Goal: Information Seeking & Learning: Learn about a topic

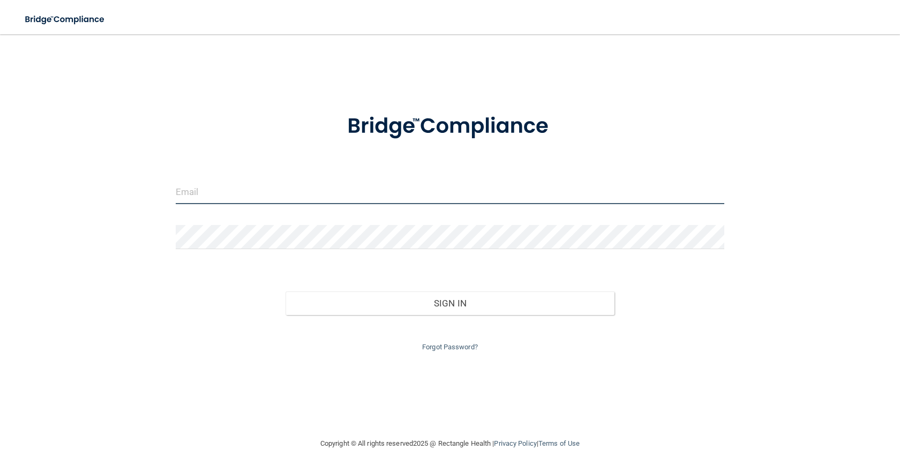
click at [271, 199] on input "email" at bounding box center [450, 192] width 549 height 24
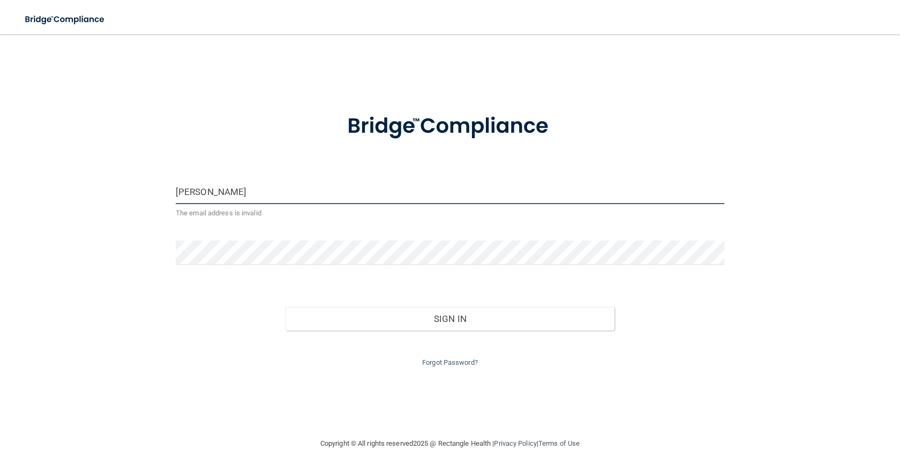
type input "[EMAIL_ADDRESS][DOMAIN_NAME]"
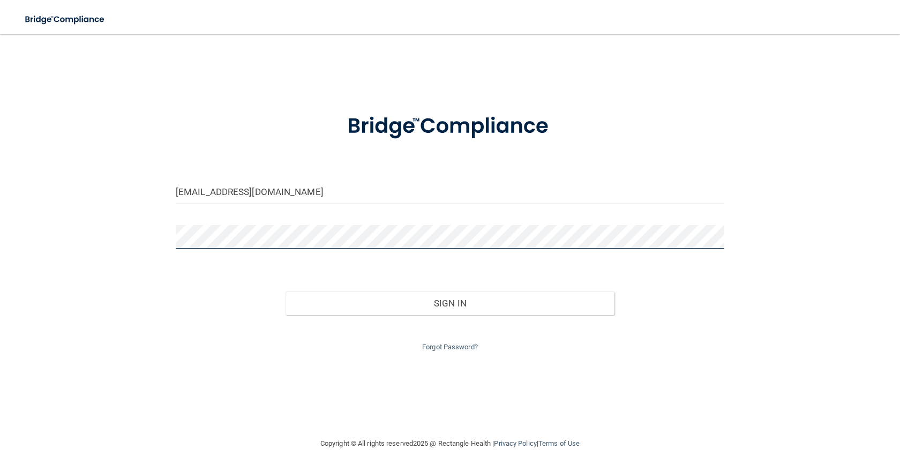
click at [286, 291] on button "Sign In" at bounding box center [450, 303] width 329 height 24
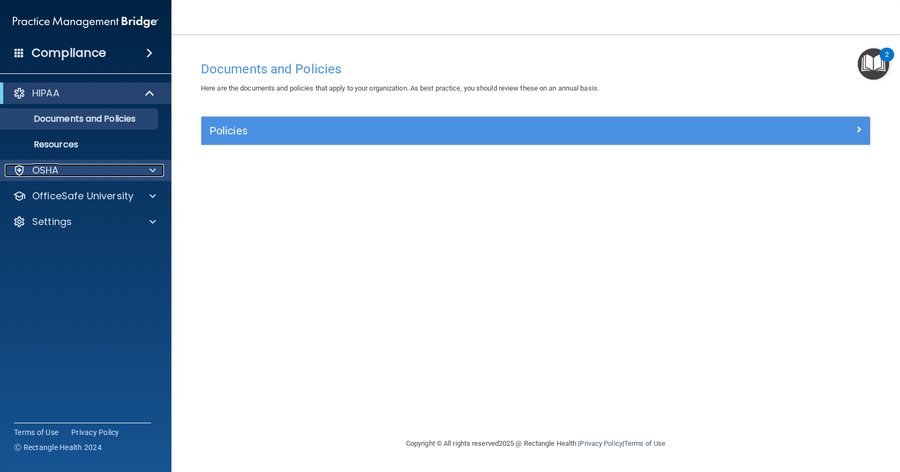
click at [111, 168] on div "OSHA" at bounding box center [71, 170] width 133 height 13
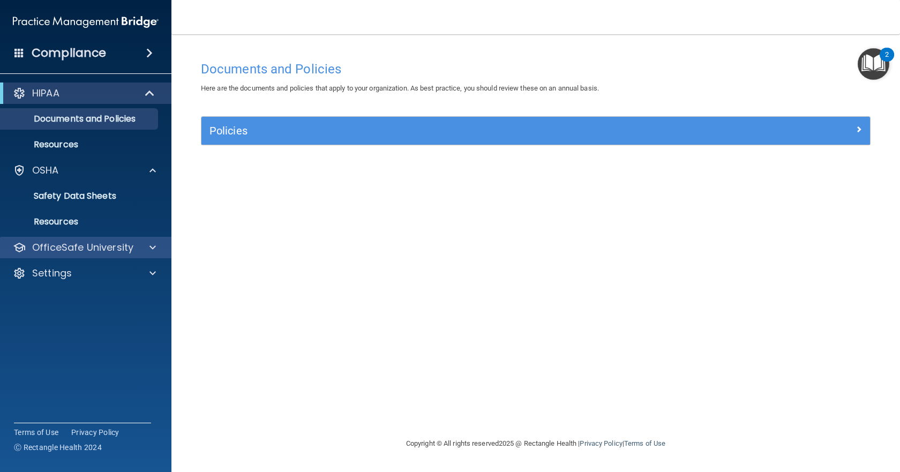
click at [97, 239] on div "OfficeSafe University" at bounding box center [86, 247] width 172 height 21
click at [154, 249] on span at bounding box center [152, 247] width 6 height 13
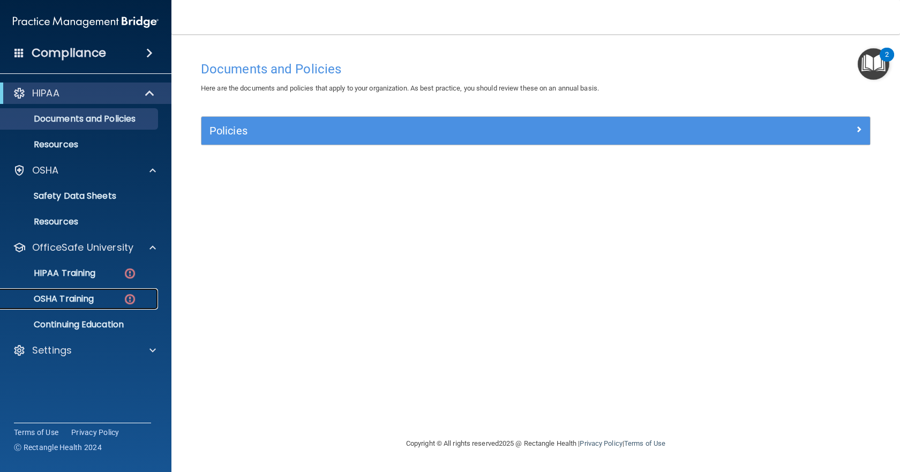
click at [85, 297] on p "OSHA Training" at bounding box center [50, 299] width 87 height 11
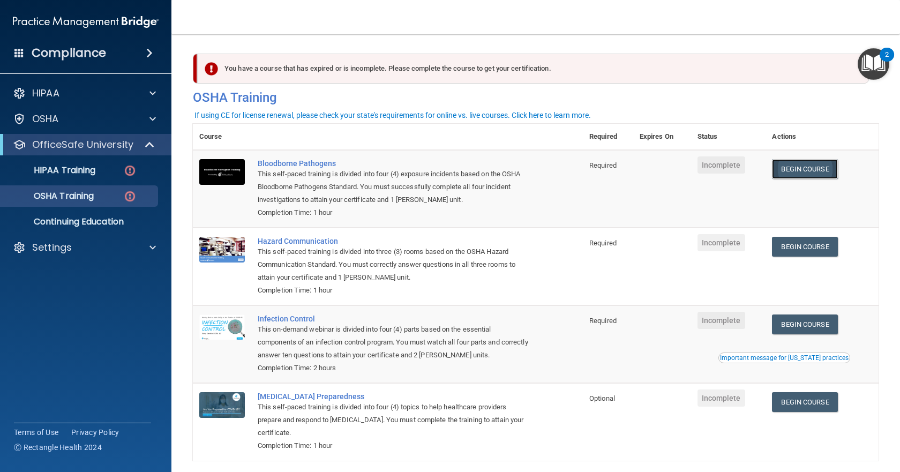
click at [805, 177] on link "Begin Course" at bounding box center [804, 169] width 65 height 20
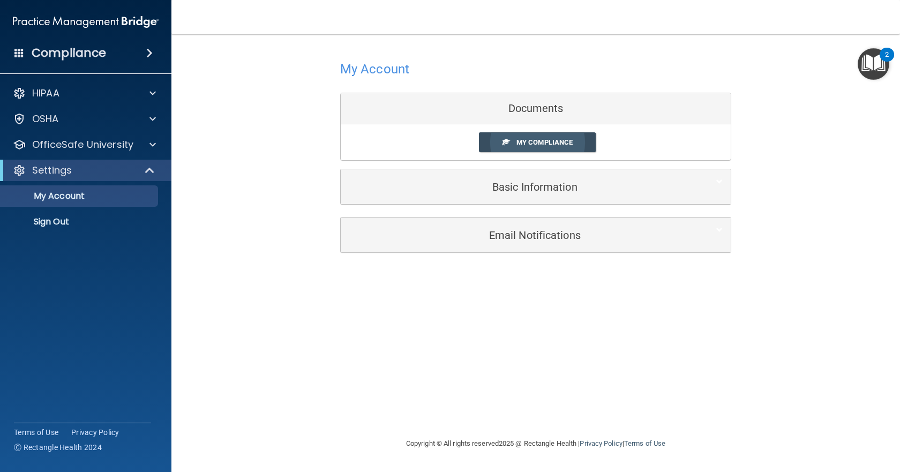
click at [495, 147] on link "My Compliance" at bounding box center [537, 142] width 117 height 20
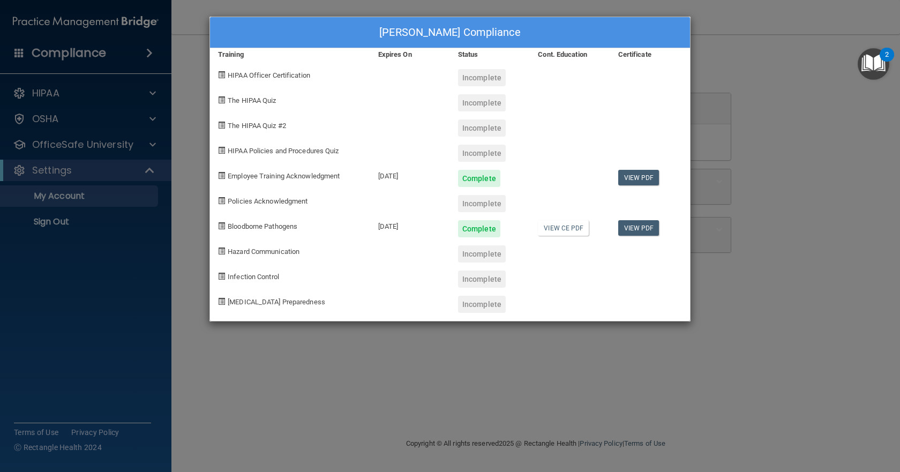
click at [424, 354] on div "Hannah Wang's Compliance Training Expires On Status Cont. Education Certificate…" at bounding box center [450, 236] width 900 height 472
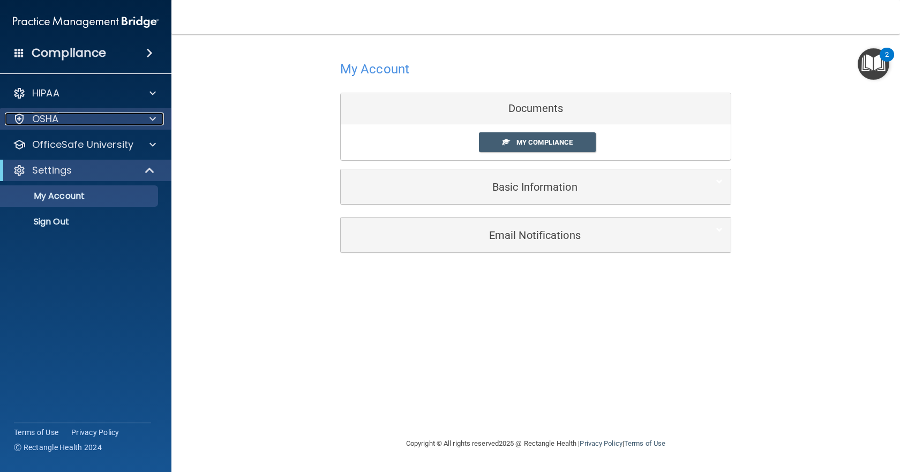
click at [54, 115] on p "OSHA" at bounding box center [45, 118] width 27 height 13
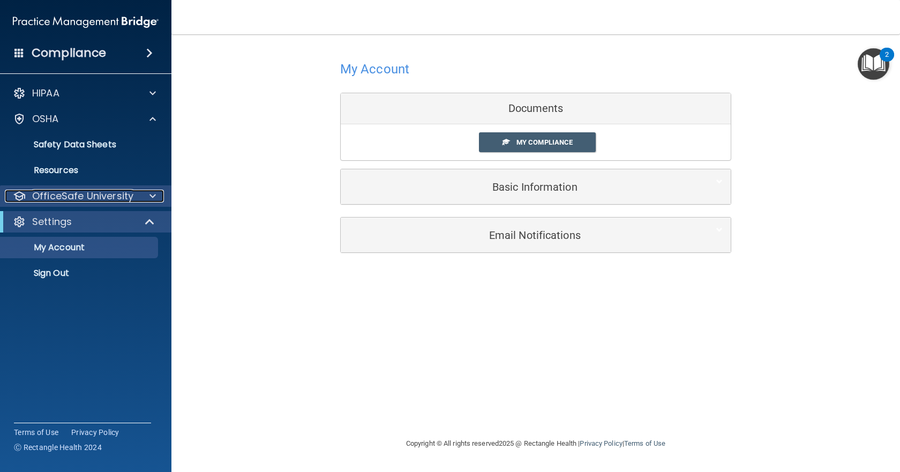
click at [79, 192] on p "OfficeSafe University" at bounding box center [82, 196] width 101 height 13
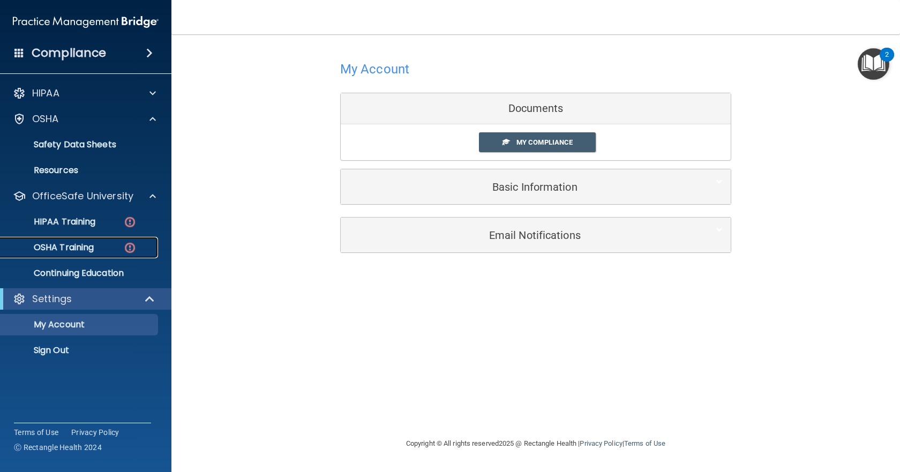
click at [81, 244] on p "OSHA Training" at bounding box center [50, 247] width 87 height 11
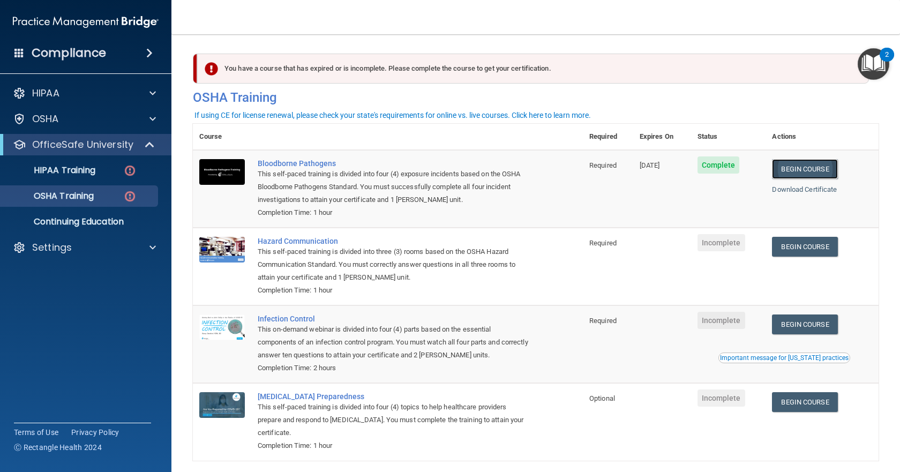
click at [797, 168] on link "Begin Course" at bounding box center [804, 169] width 65 height 20
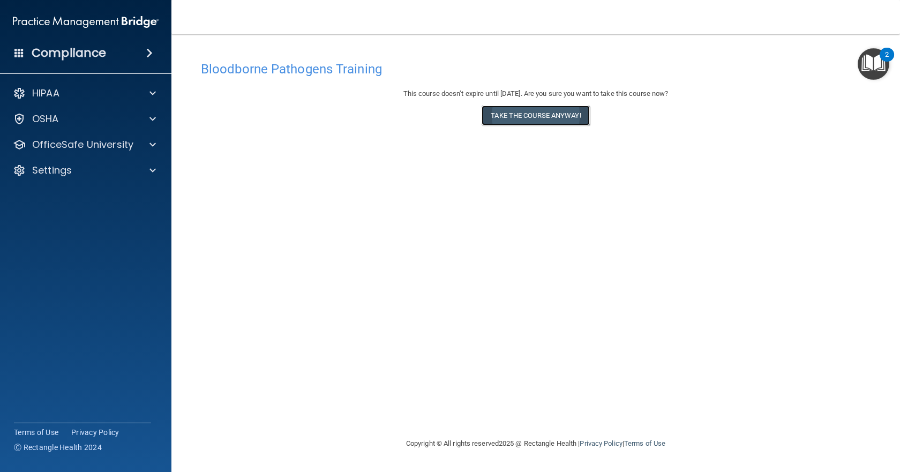
click at [528, 117] on button "Take the course anyway!" at bounding box center [536, 116] width 108 height 20
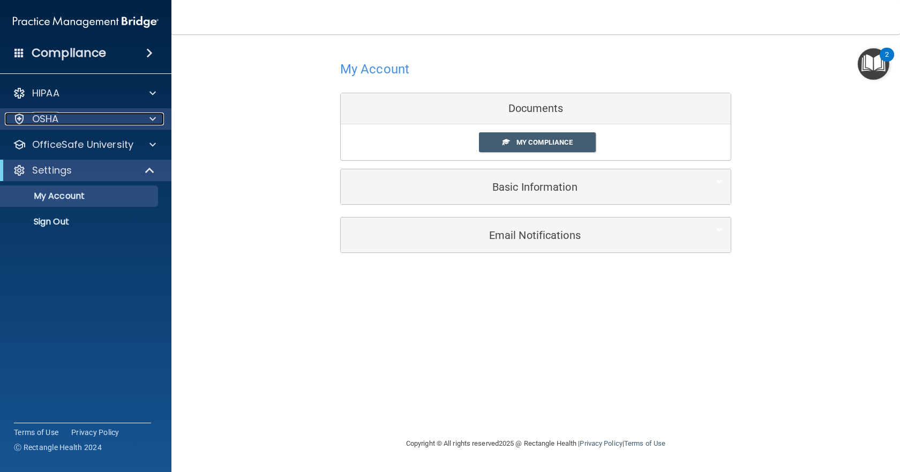
click at [101, 122] on div "OSHA" at bounding box center [71, 118] width 133 height 13
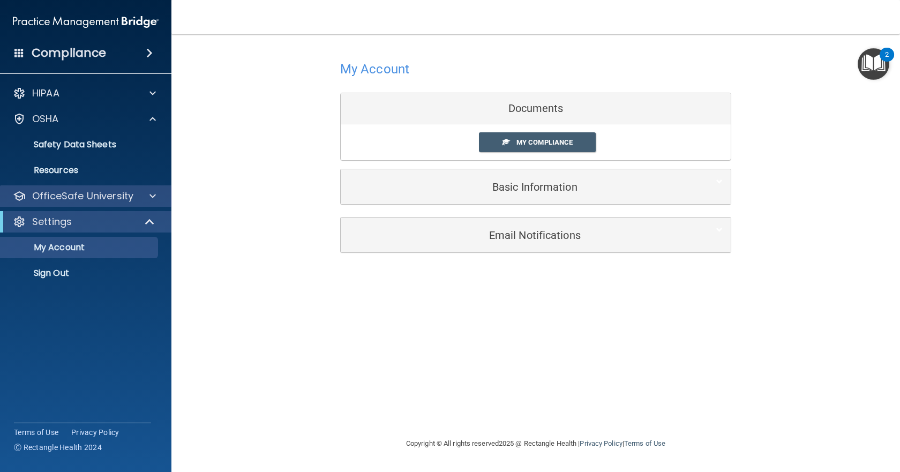
click at [98, 206] on div "OfficeSafe University" at bounding box center [86, 195] width 172 height 21
click at [155, 202] on span at bounding box center [152, 196] width 6 height 13
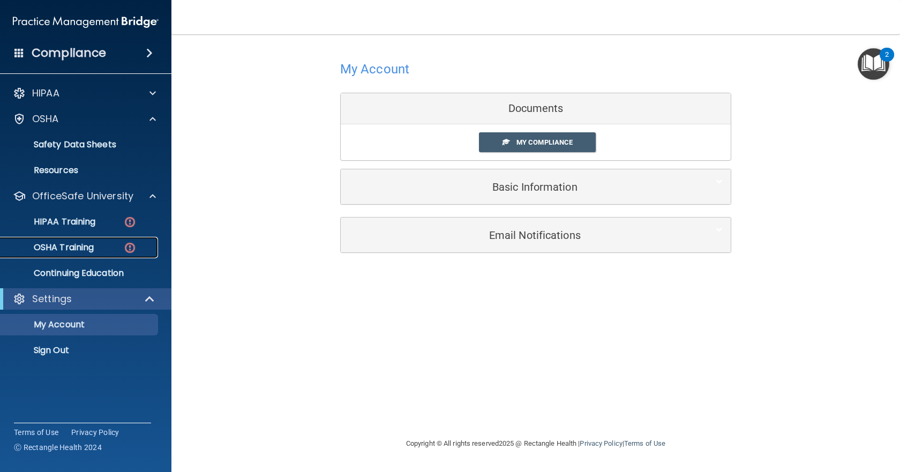
click at [85, 243] on p "OSHA Training" at bounding box center [50, 247] width 87 height 11
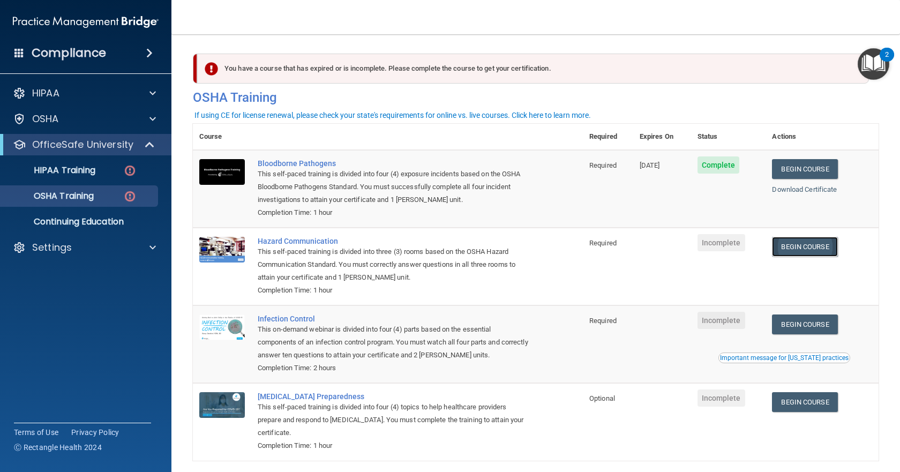
click at [801, 250] on link "Begin Course" at bounding box center [804, 247] width 65 height 20
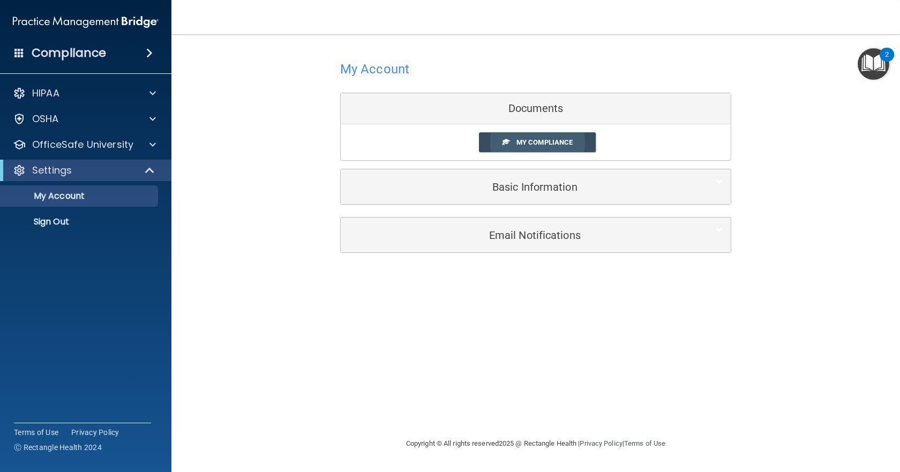
click at [514, 142] on link "My Compliance" at bounding box center [537, 142] width 117 height 20
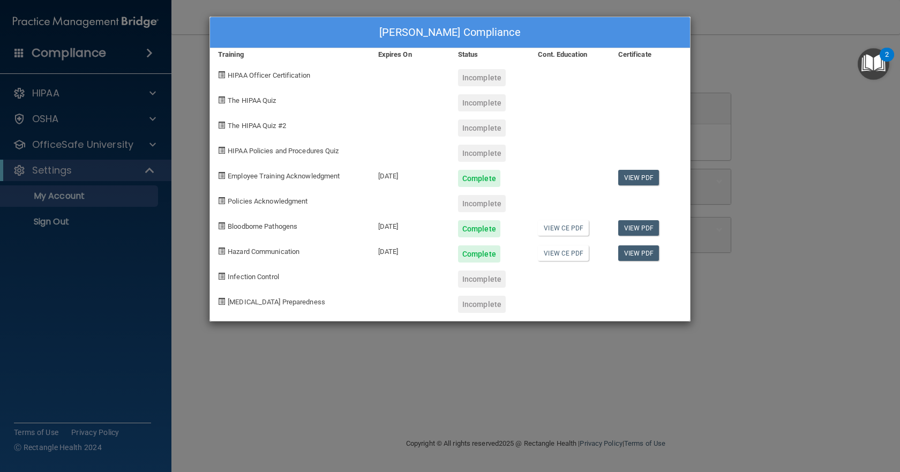
click at [489, 334] on div "Hannah Wang's Compliance Training Expires On Status Cont. Education Certificate…" at bounding box center [450, 236] width 900 height 472
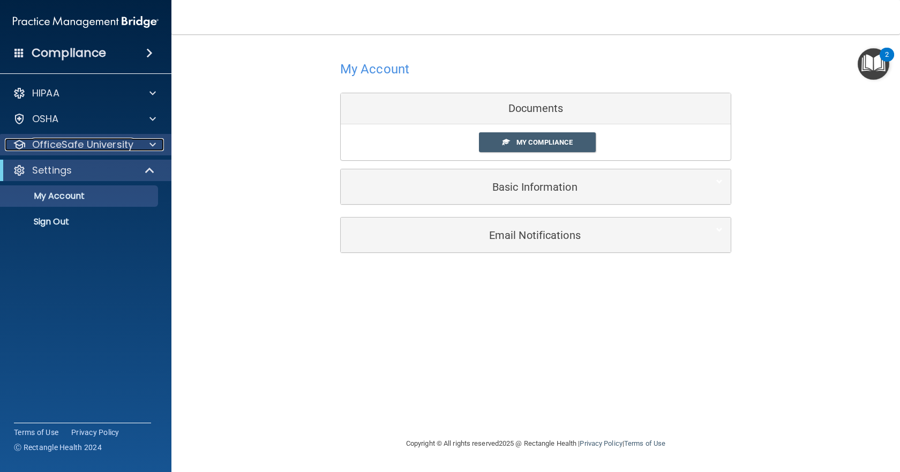
click at [99, 149] on p "OfficeSafe University" at bounding box center [82, 144] width 101 height 13
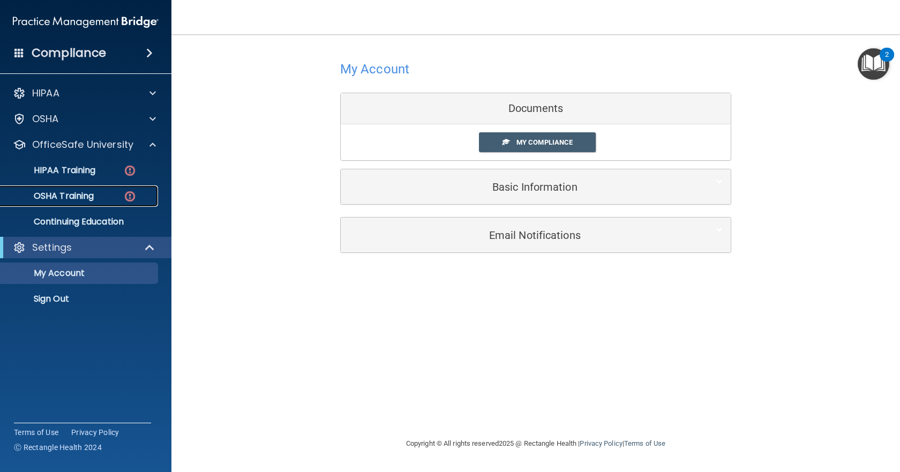
click at [88, 193] on p "OSHA Training" at bounding box center [50, 196] width 87 height 11
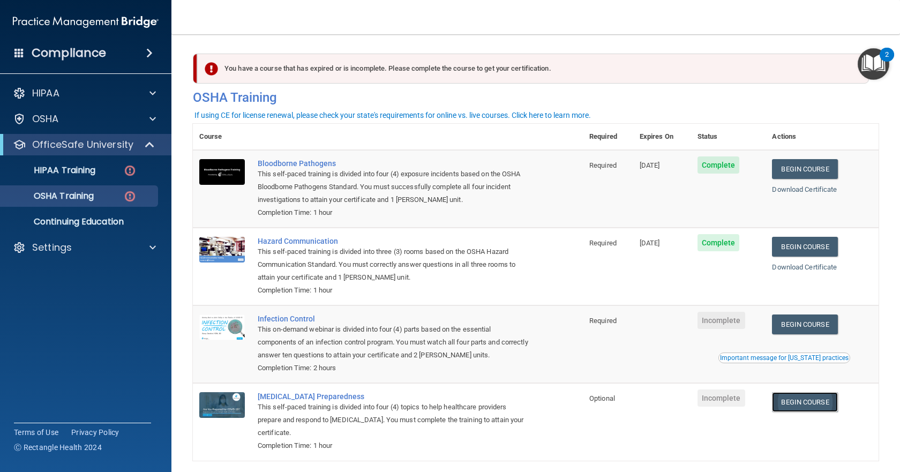
click at [800, 404] on link "Begin Course" at bounding box center [804, 402] width 65 height 20
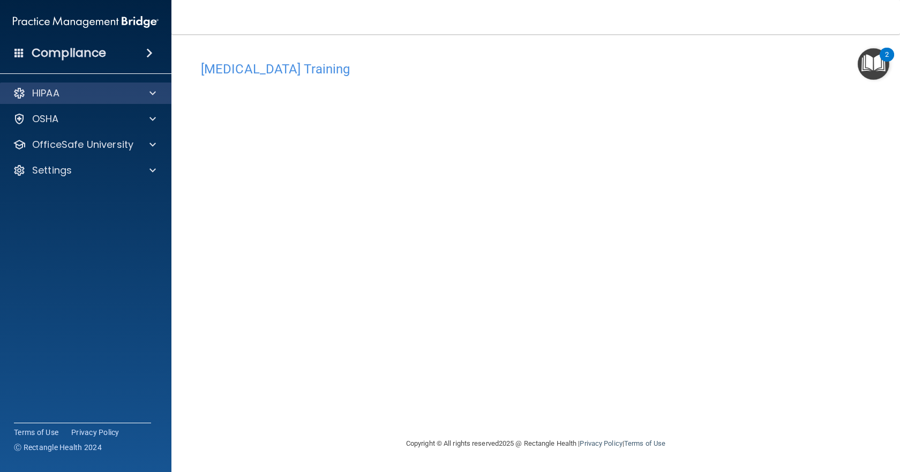
click at [133, 101] on div "HIPAA" at bounding box center [86, 92] width 172 height 21
click at [154, 93] on span at bounding box center [152, 93] width 6 height 13
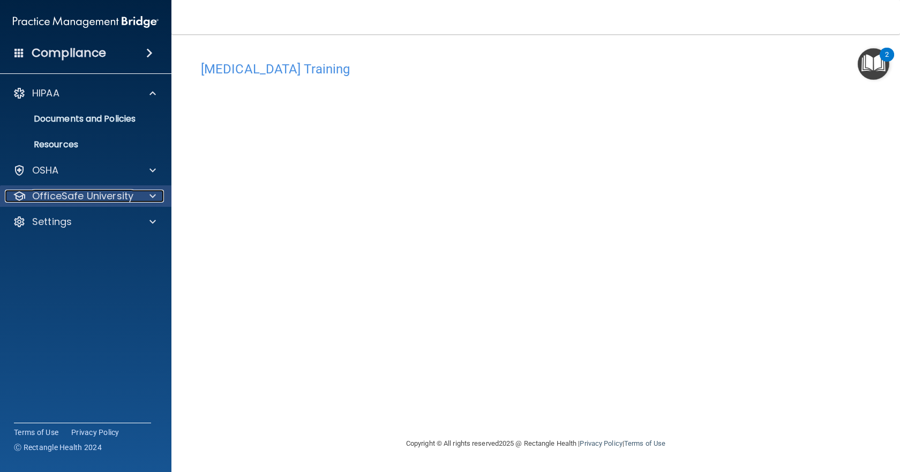
click at [88, 190] on p "OfficeSafe University" at bounding box center [82, 196] width 101 height 13
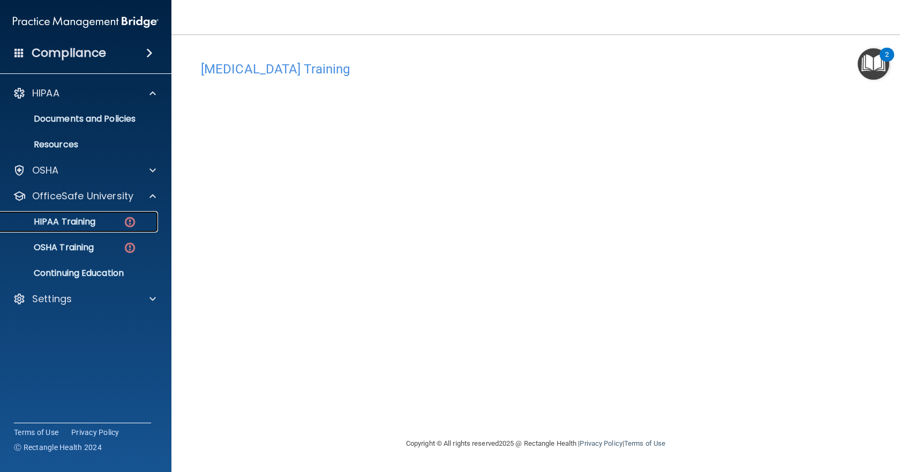
click at [85, 221] on p "HIPAA Training" at bounding box center [51, 221] width 88 height 11
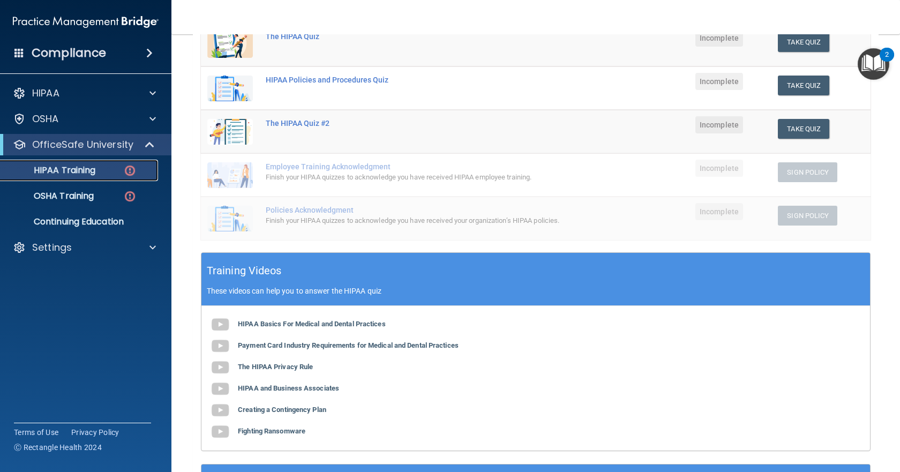
scroll to position [161, 0]
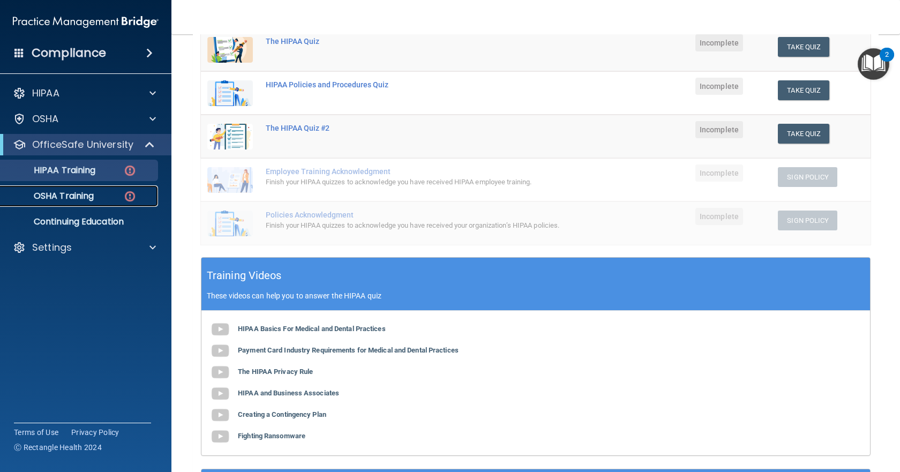
click at [101, 198] on div "OSHA Training" at bounding box center [80, 196] width 146 height 11
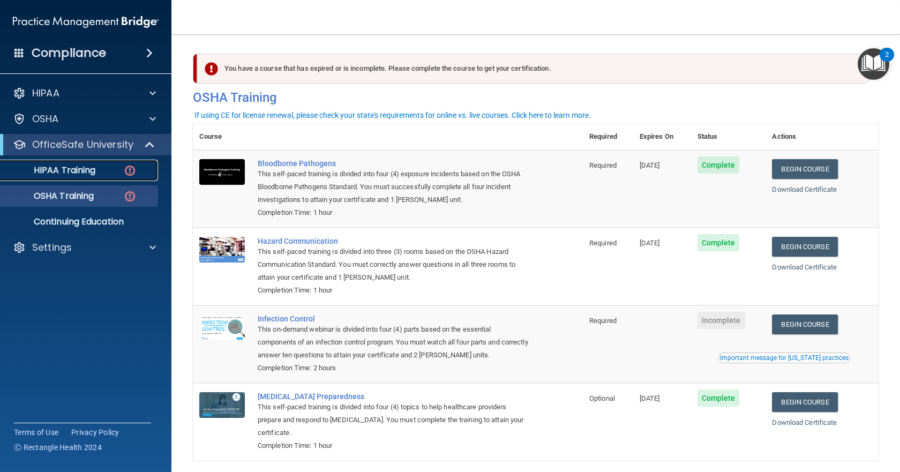
click at [67, 177] on link "HIPAA Training" at bounding box center [73, 170] width 169 height 21
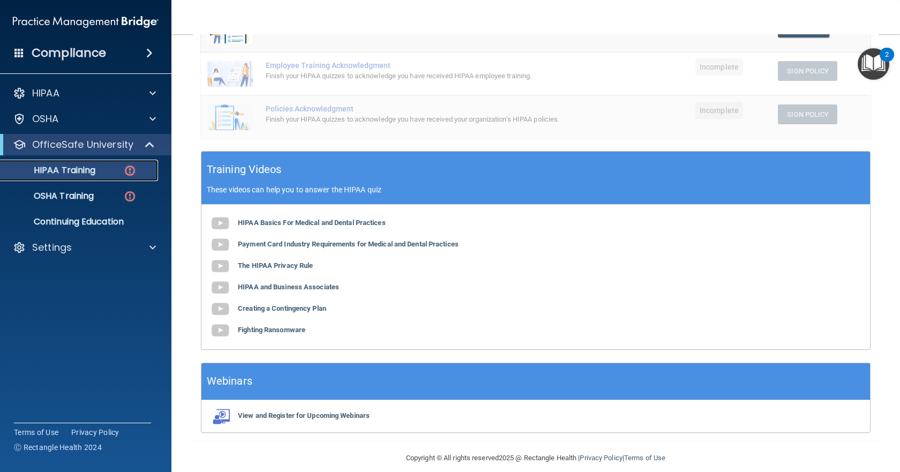
scroll to position [268, 0]
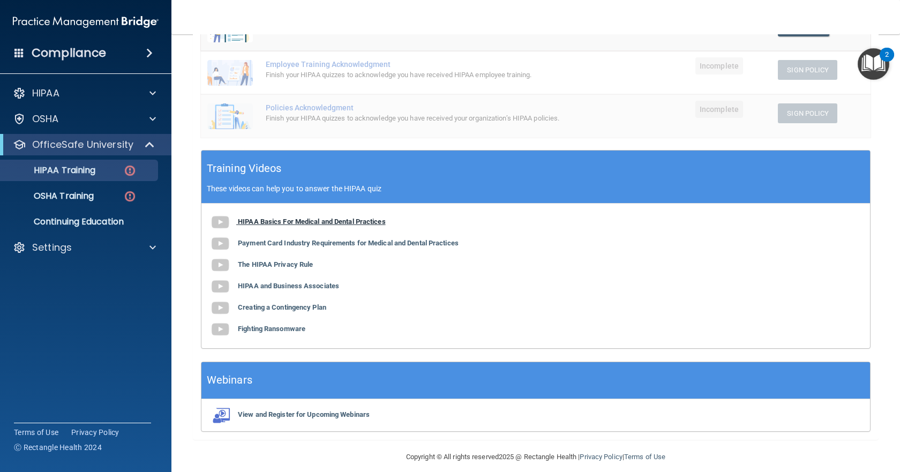
click at [311, 223] on b "HIPAA Basics For Medical and Dental Practices" at bounding box center [312, 221] width 148 height 8
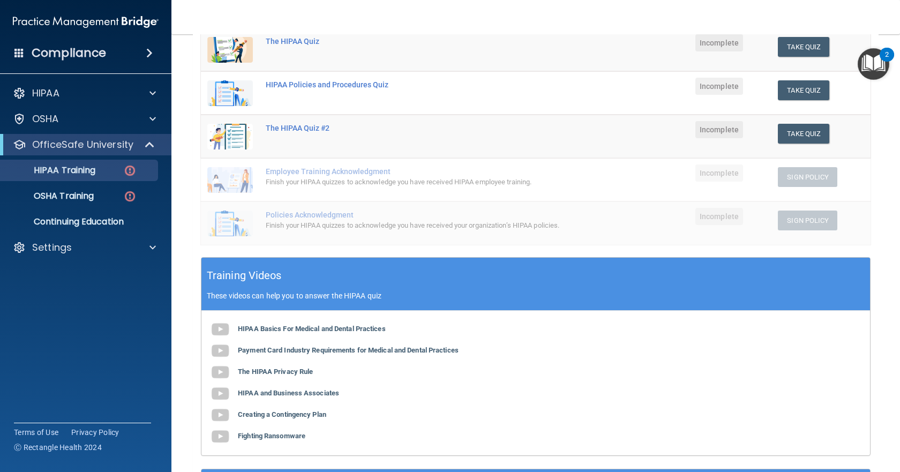
scroll to position [107, 0]
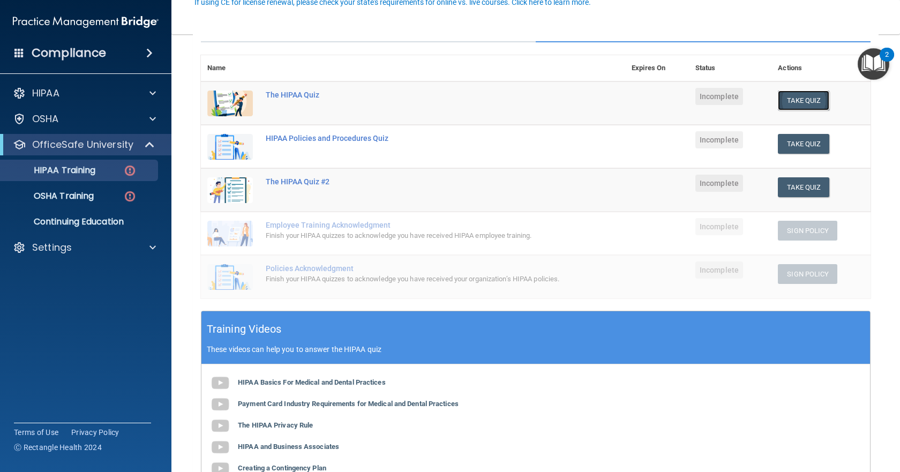
click at [798, 103] on button "Take Quiz" at bounding box center [803, 101] width 51 height 20
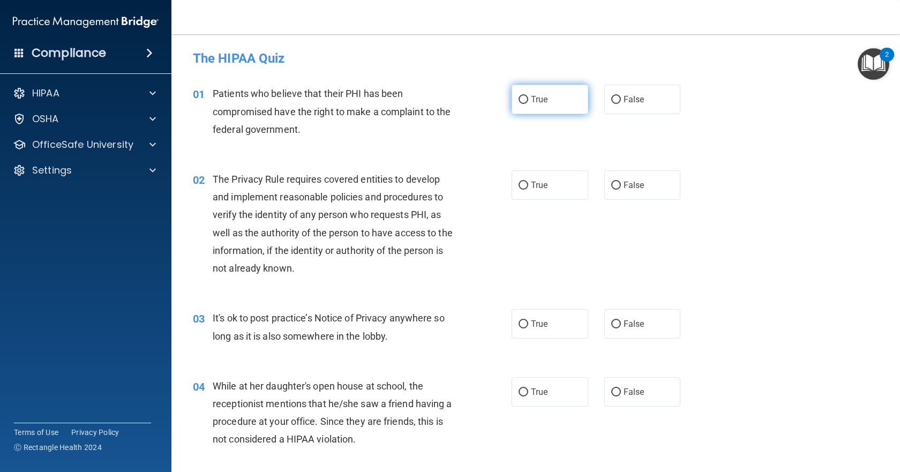
click at [534, 106] on label "True" at bounding box center [550, 99] width 77 height 29
click at [528, 104] on input "True" at bounding box center [524, 100] width 10 height 8
radio input "true"
click at [531, 179] on label "True" at bounding box center [550, 184] width 77 height 29
click at [528, 182] on input "True" at bounding box center [524, 186] width 10 height 8
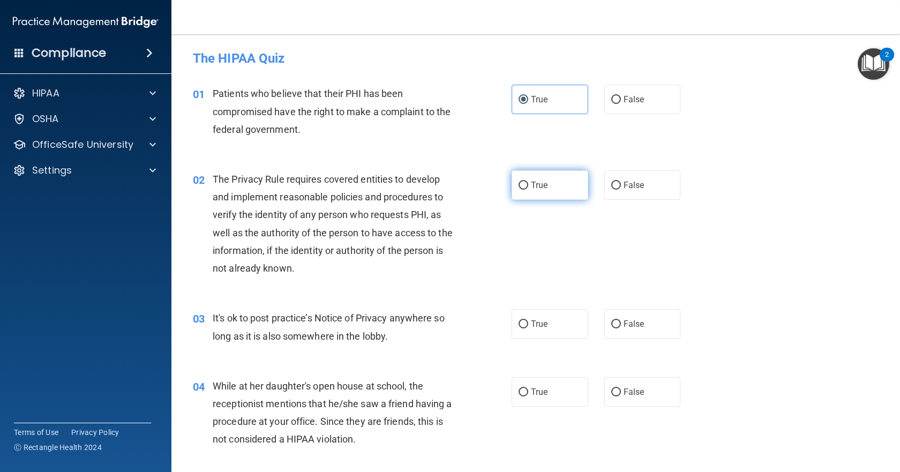
radio input "true"
click at [611, 324] on input "False" at bounding box center [616, 324] width 10 height 8
radio input "true"
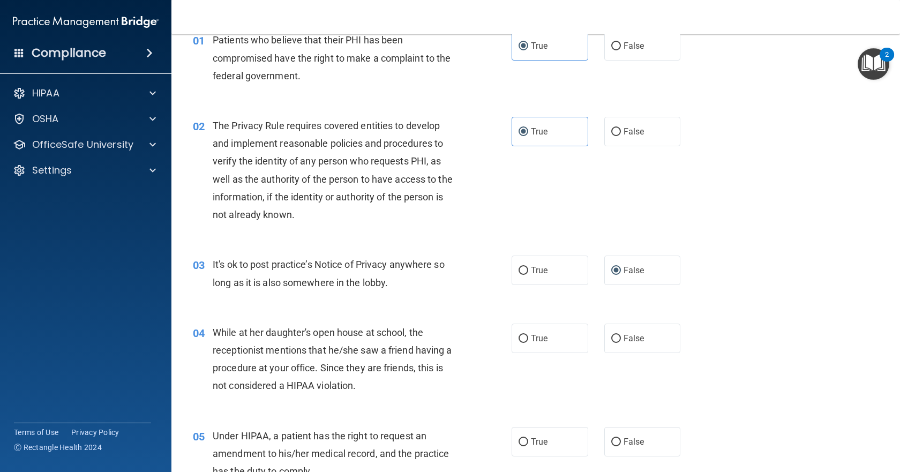
scroll to position [54, 0]
click at [617, 336] on label "False" at bounding box center [642, 338] width 77 height 29
click at [617, 336] on input "False" at bounding box center [616, 339] width 10 height 8
radio input "true"
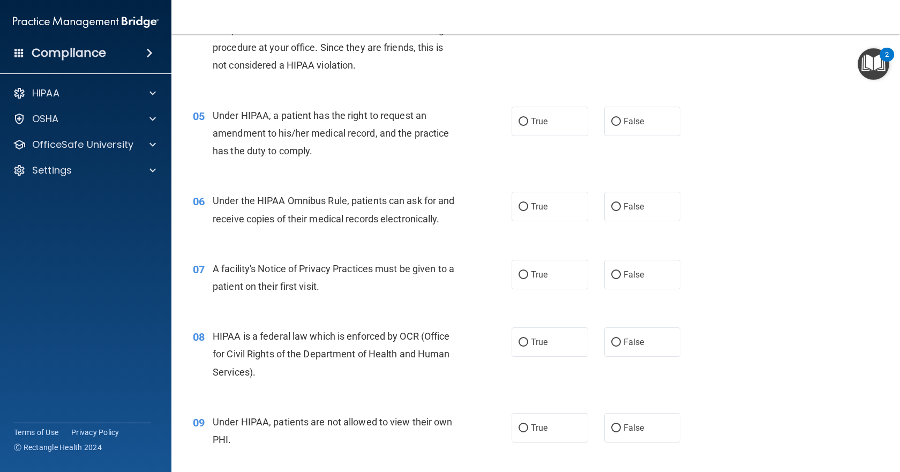
scroll to position [385, 0]
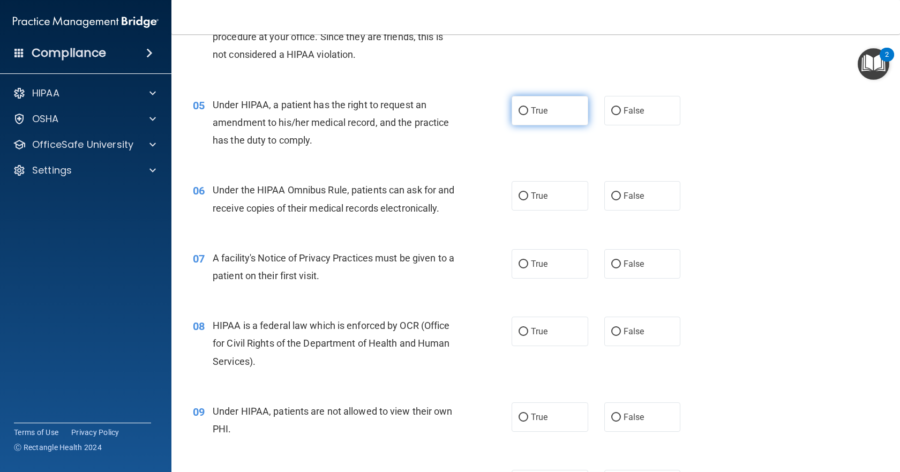
click at [534, 111] on span "True" at bounding box center [539, 111] width 17 height 10
click at [528, 111] on input "True" at bounding box center [524, 111] width 10 height 8
radio input "true"
click at [529, 279] on label "True" at bounding box center [550, 263] width 77 height 29
click at [528, 268] on input "True" at bounding box center [524, 264] width 10 height 8
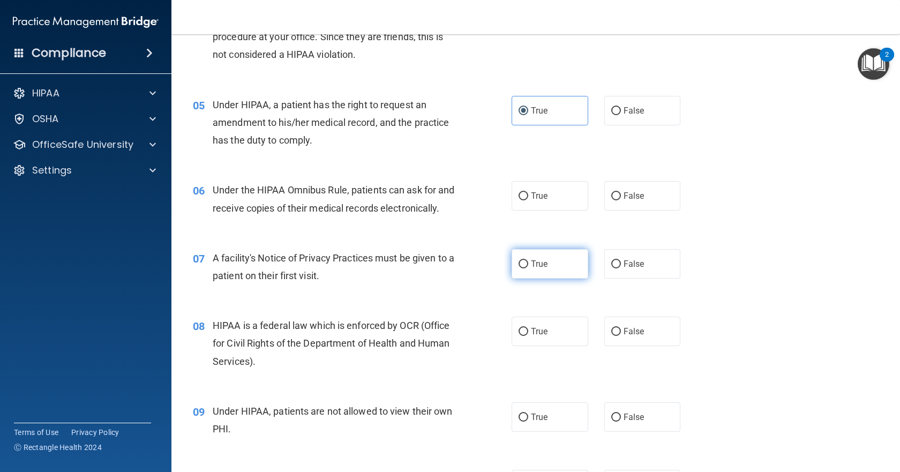
radio input "true"
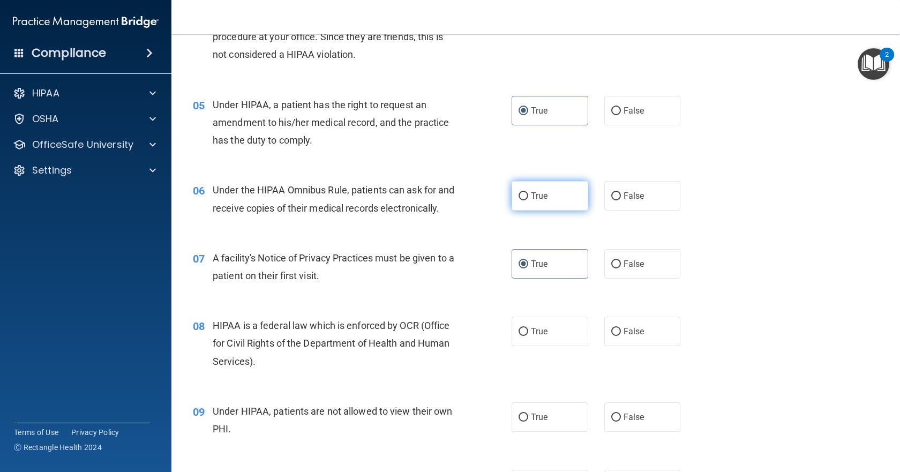
click at [532, 197] on span "True" at bounding box center [539, 196] width 17 height 10
click at [528, 197] on input "True" at bounding box center [524, 196] width 10 height 8
radio input "true"
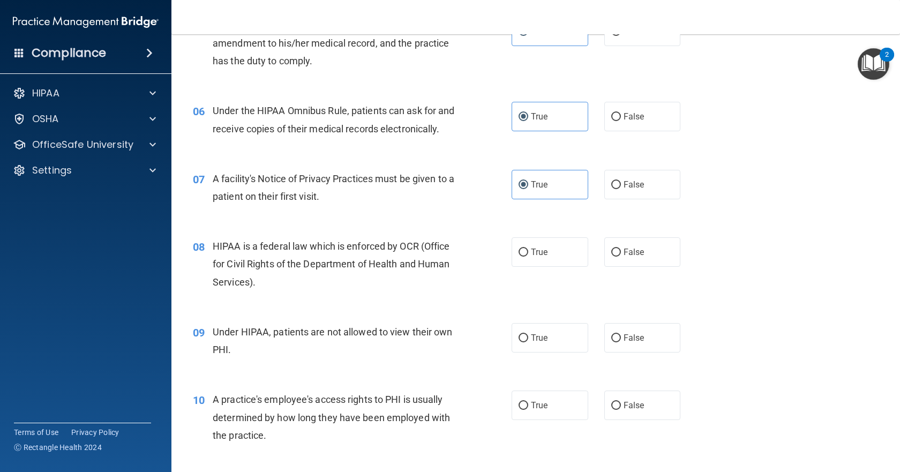
scroll to position [438, 0]
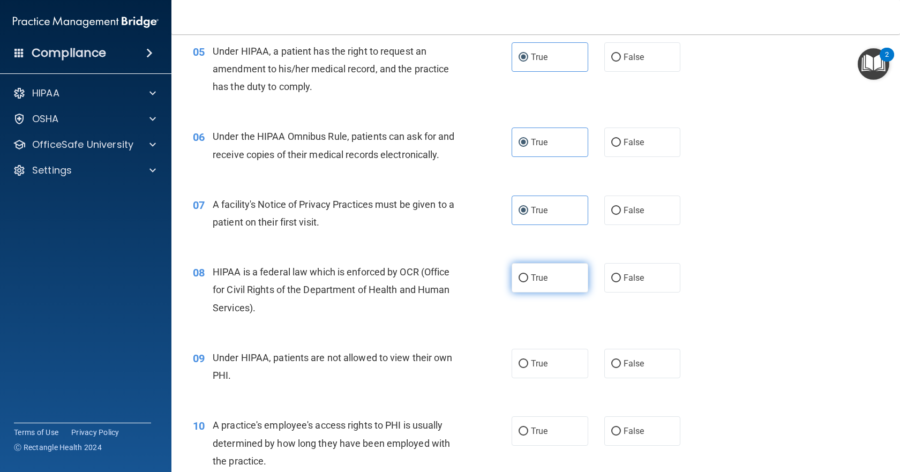
click at [519, 282] on input "True" at bounding box center [524, 278] width 10 height 8
radio input "true"
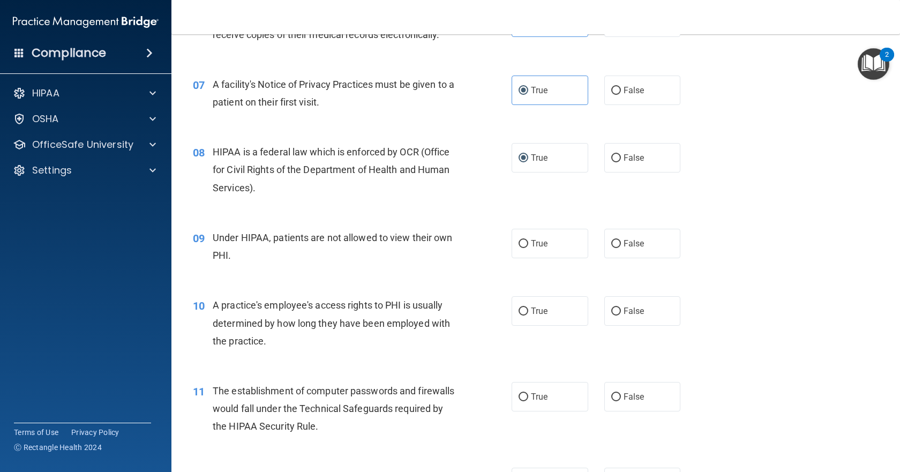
scroll to position [599, 0]
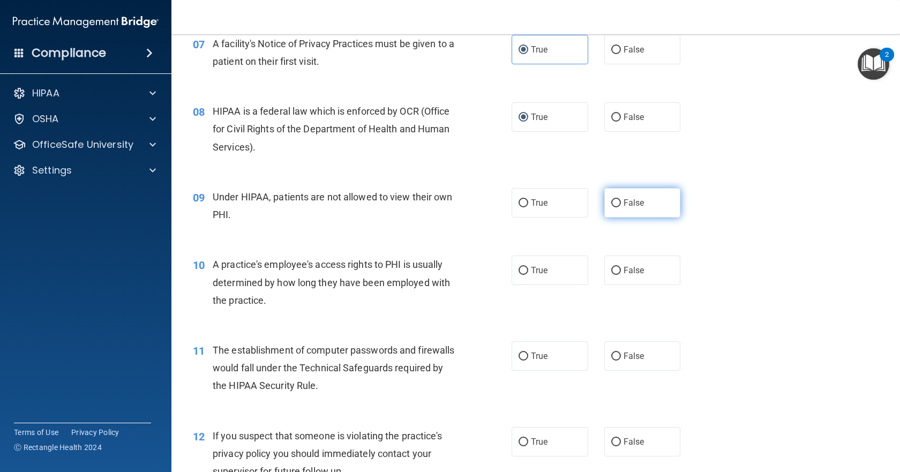
click at [628, 208] on span "False" at bounding box center [634, 203] width 21 height 10
click at [621, 207] on input "False" at bounding box center [616, 203] width 10 height 8
radio input "true"
click at [649, 285] on label "False" at bounding box center [642, 270] width 77 height 29
click at [621, 275] on input "False" at bounding box center [616, 271] width 10 height 8
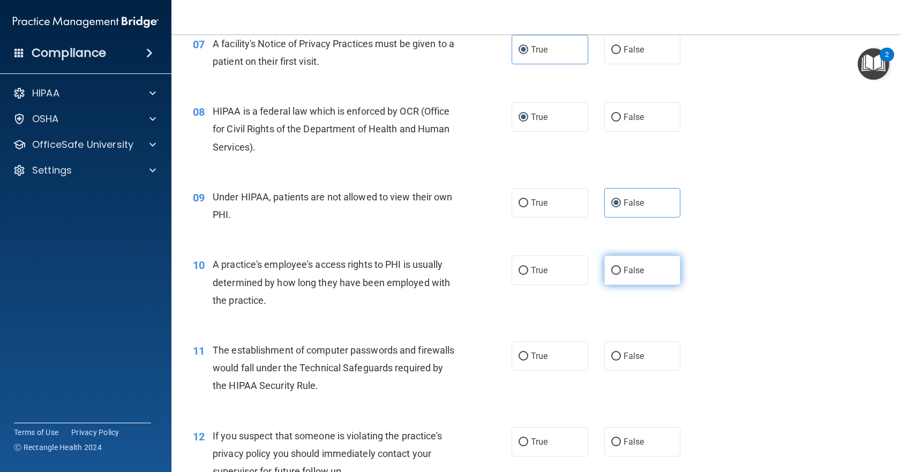
radio input "true"
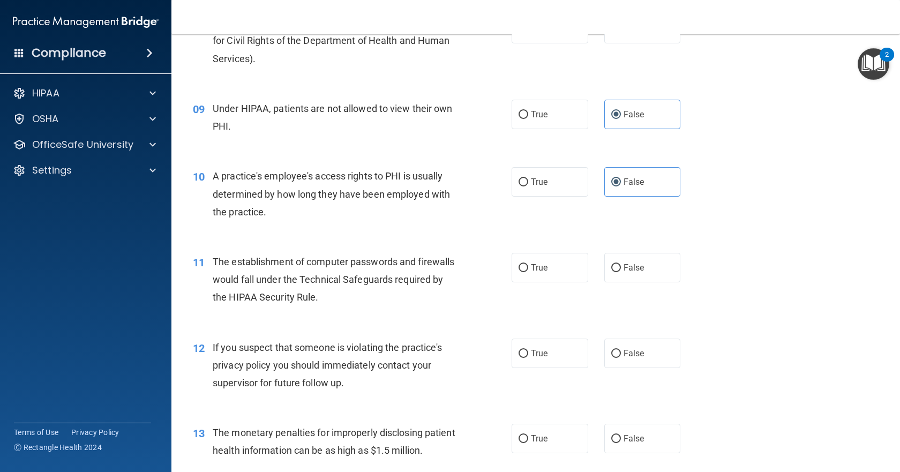
scroll to position [706, 0]
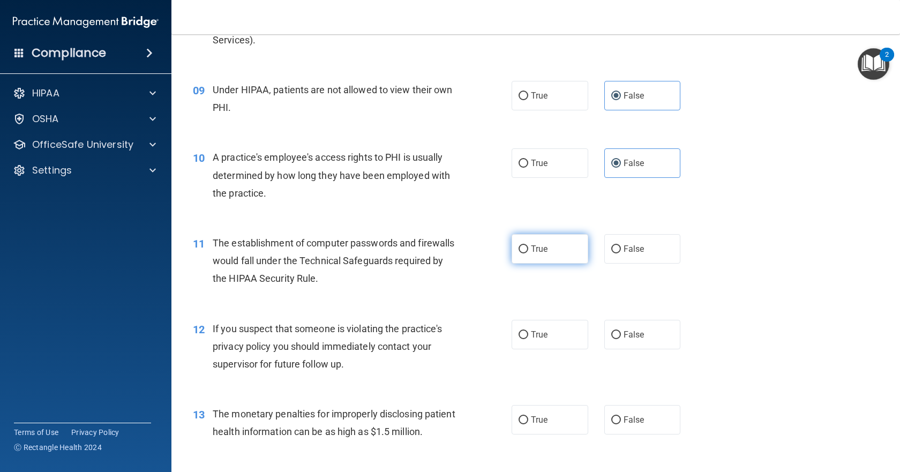
click at [518, 264] on label "True" at bounding box center [550, 248] width 77 height 29
click at [519, 253] on input "True" at bounding box center [524, 249] width 10 height 8
radio input "true"
click at [522, 339] on input "True" at bounding box center [524, 335] width 10 height 8
radio input "true"
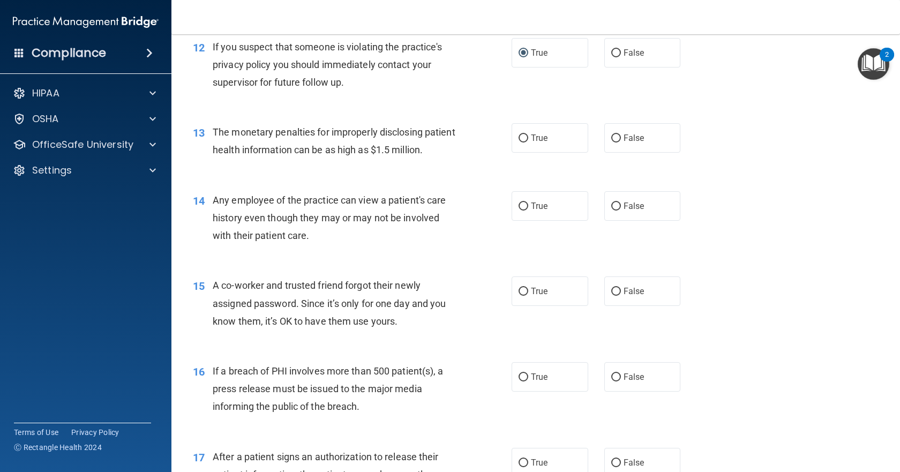
scroll to position [1012, 0]
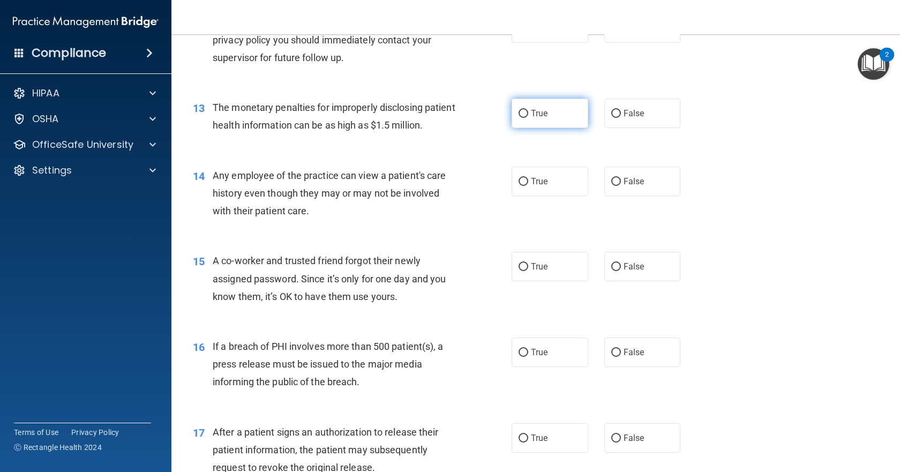
click at [550, 128] on label "True" at bounding box center [550, 113] width 77 height 29
click at [528, 118] on input "True" at bounding box center [524, 114] width 10 height 8
radio input "true"
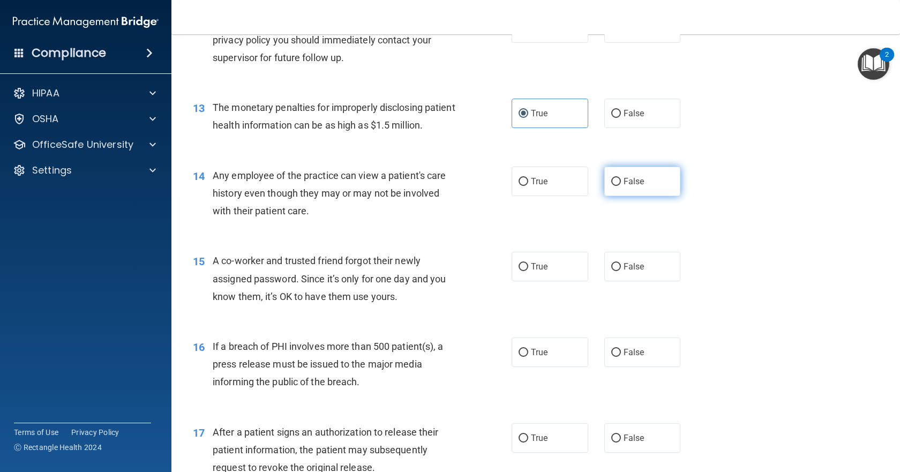
click at [638, 186] on span "False" at bounding box center [634, 181] width 21 height 10
click at [621, 186] on input "False" at bounding box center [616, 182] width 10 height 8
radio input "true"
click at [534, 234] on div "14 Any employee of the practice can view a patient's care history even though t…" at bounding box center [536, 196] width 702 height 86
click at [543, 196] on label "True" at bounding box center [550, 181] width 77 height 29
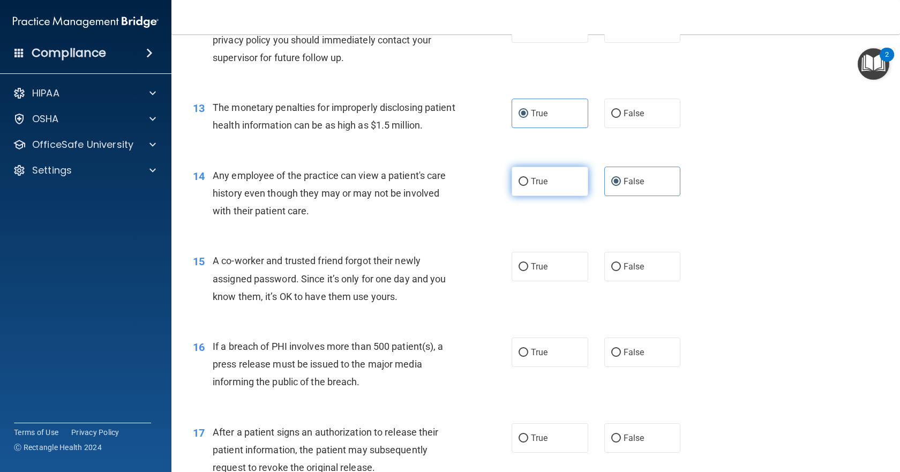
click at [528, 186] on input "True" at bounding box center [524, 182] width 10 height 8
radio input "true"
radio input "false"
click at [616, 281] on label "False" at bounding box center [642, 266] width 77 height 29
click at [616, 271] on input "False" at bounding box center [616, 267] width 10 height 8
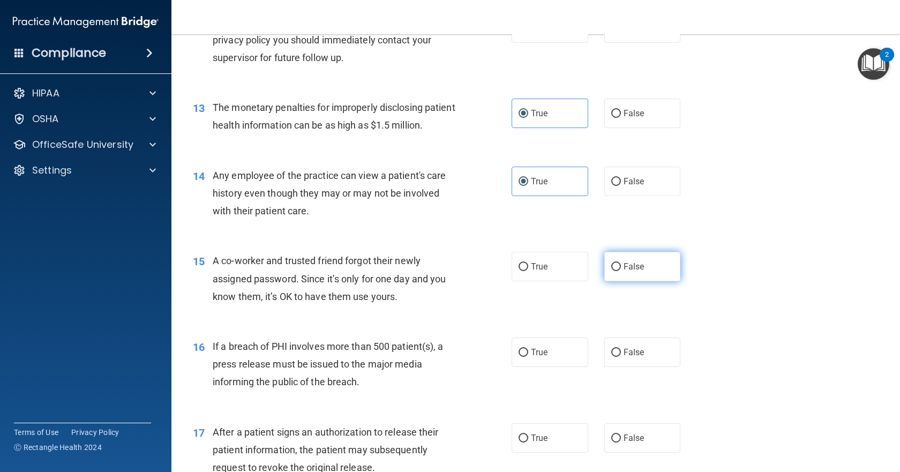
radio input "true"
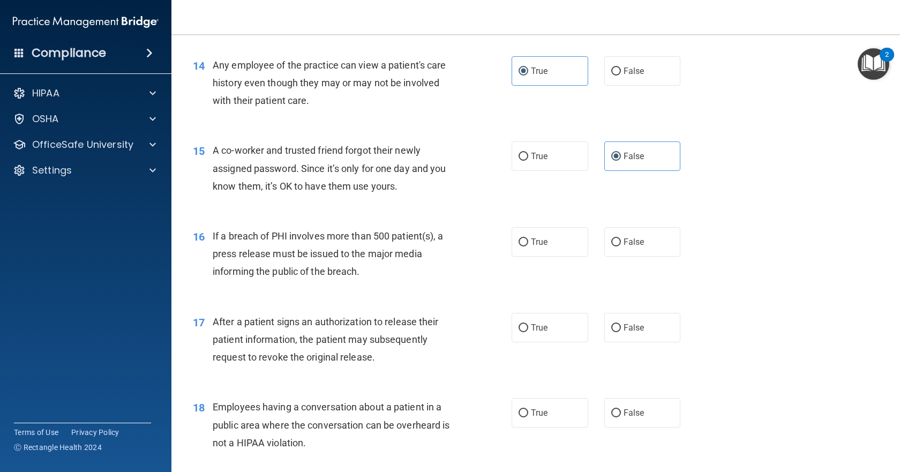
scroll to position [1201, 0]
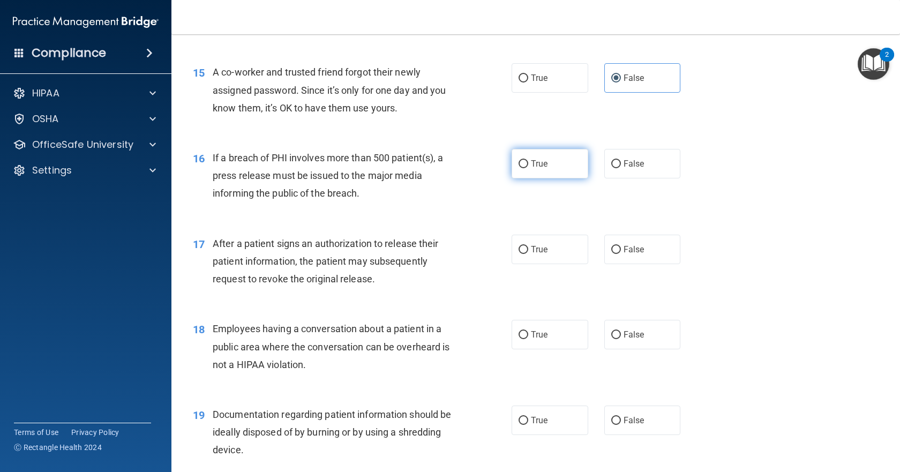
click at [561, 178] on label "True" at bounding box center [550, 163] width 77 height 29
click at [528, 168] on input "True" at bounding box center [524, 164] width 10 height 8
radio input "true"
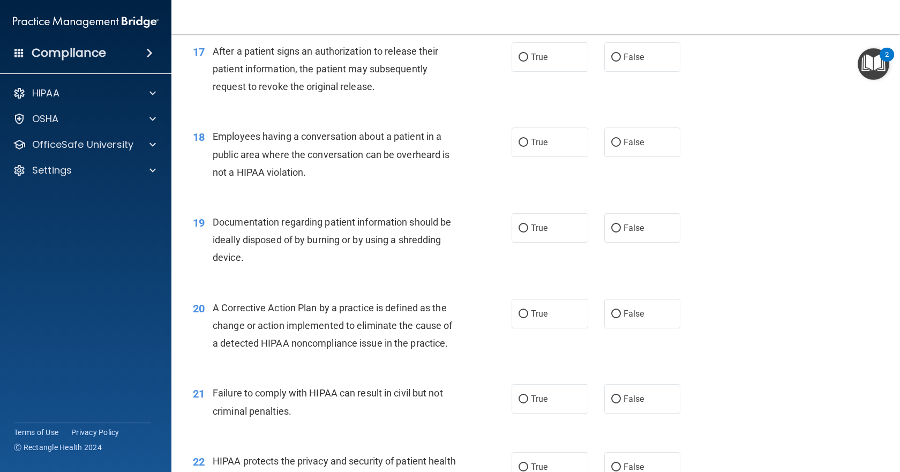
scroll to position [1379, 0]
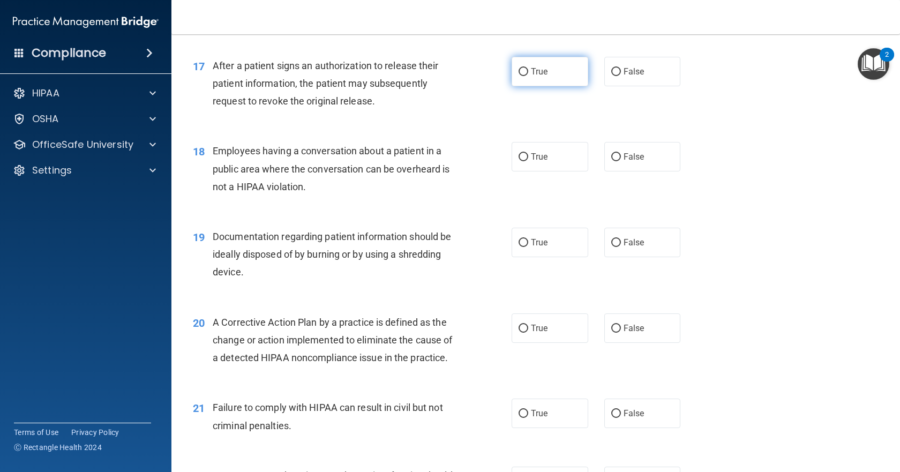
click at [533, 77] on span "True" at bounding box center [539, 71] width 17 height 10
click at [528, 76] on input "True" at bounding box center [524, 72] width 10 height 8
radio input "true"
click at [627, 162] on span "False" at bounding box center [634, 157] width 21 height 10
click at [621, 161] on input "False" at bounding box center [616, 157] width 10 height 8
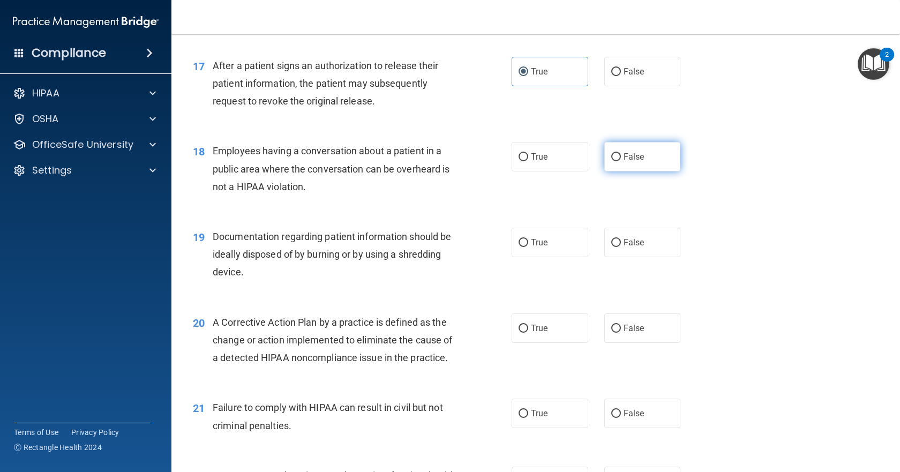
radio input "true"
click at [553, 257] on label "True" at bounding box center [550, 242] width 77 height 29
click at [528, 247] on input "True" at bounding box center [524, 243] width 10 height 8
radio input "true"
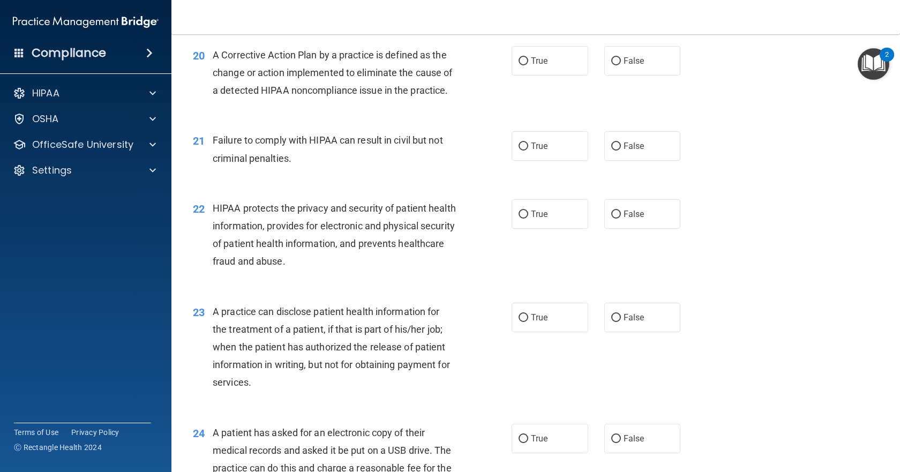
scroll to position [1649, 0]
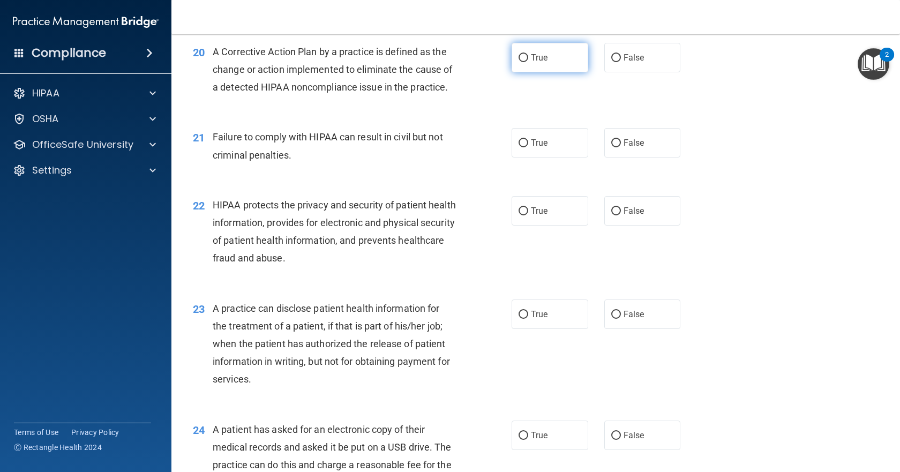
click at [524, 72] on label "True" at bounding box center [550, 57] width 77 height 29
click at [524, 62] on input "True" at bounding box center [524, 58] width 10 height 8
radio input "true"
click at [542, 148] on span "True" at bounding box center [539, 143] width 17 height 10
click at [528, 147] on input "True" at bounding box center [524, 143] width 10 height 8
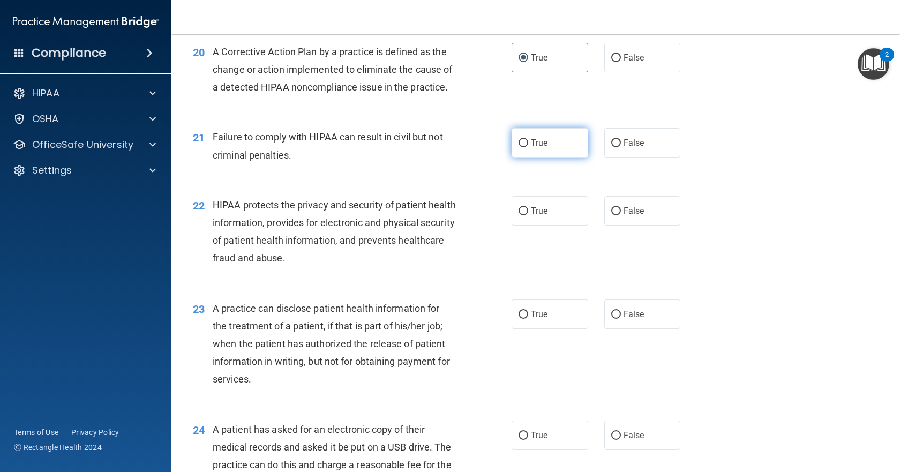
radio input "true"
click at [543, 216] on span "True" at bounding box center [539, 211] width 17 height 10
click at [528, 215] on input "True" at bounding box center [524, 211] width 10 height 8
radio input "true"
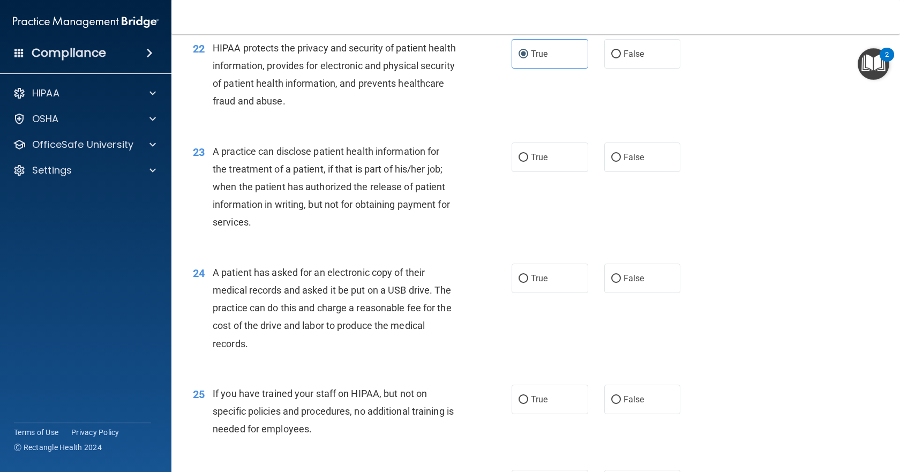
scroll to position [1906, 0]
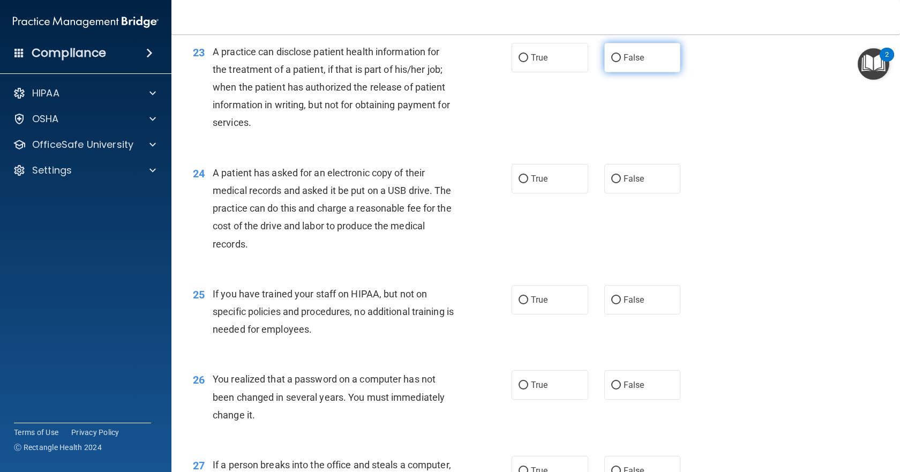
click at [636, 72] on label "False" at bounding box center [642, 57] width 77 height 29
click at [621, 62] on input "False" at bounding box center [616, 58] width 10 height 8
radio input "true"
click at [557, 193] on label "True" at bounding box center [550, 178] width 77 height 29
click at [528, 183] on input "True" at bounding box center [524, 179] width 10 height 8
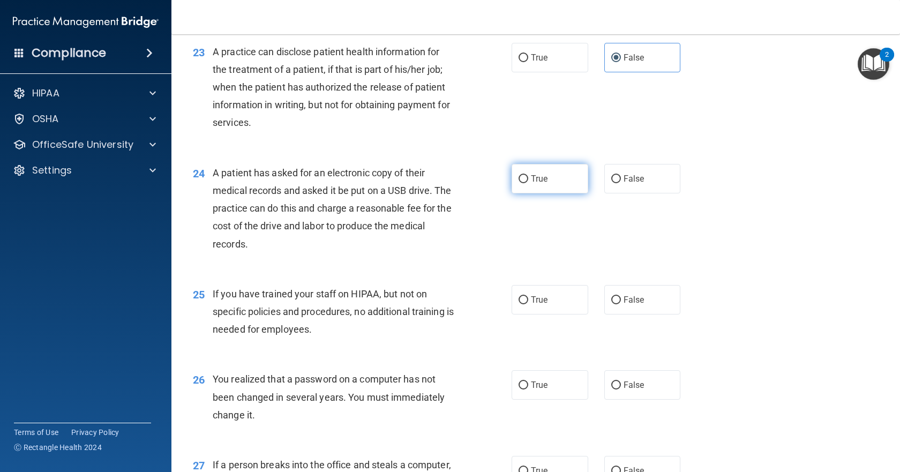
radio input "true"
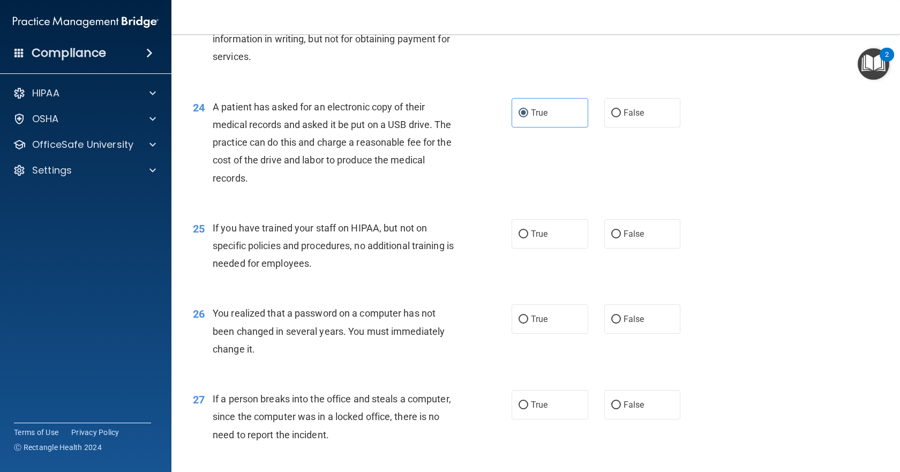
scroll to position [1959, 0]
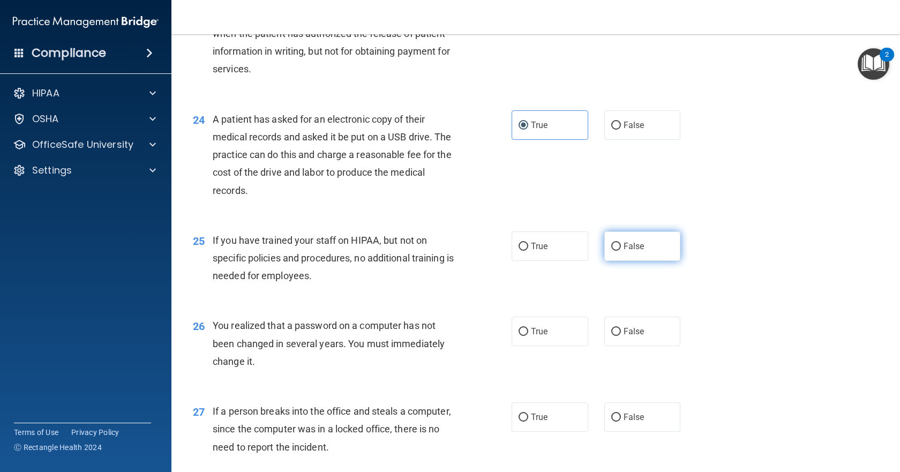
click at [651, 261] on label "False" at bounding box center [642, 245] width 77 height 29
click at [621, 251] on input "False" at bounding box center [616, 247] width 10 height 8
radio input "true"
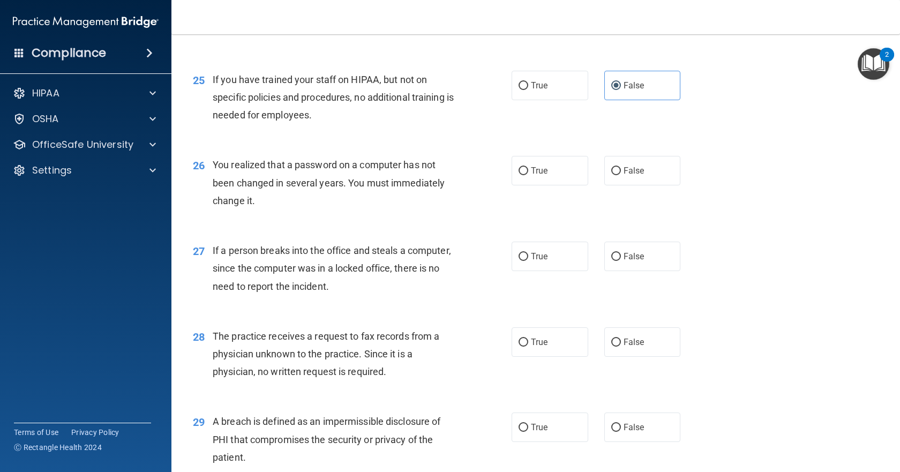
scroll to position [2174, 0]
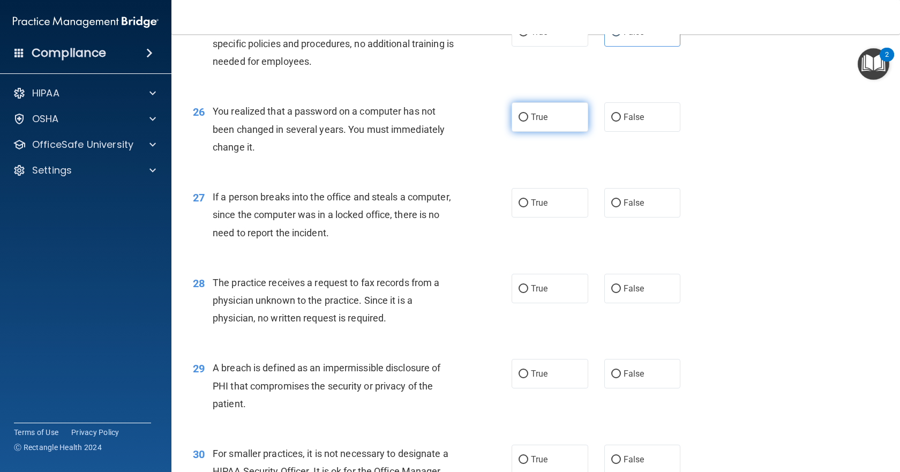
click at [523, 122] on input "True" at bounding box center [524, 118] width 10 height 8
radio input "true"
click at [624, 208] on span "False" at bounding box center [634, 203] width 21 height 10
click at [621, 207] on input "False" at bounding box center [616, 203] width 10 height 8
radio input "true"
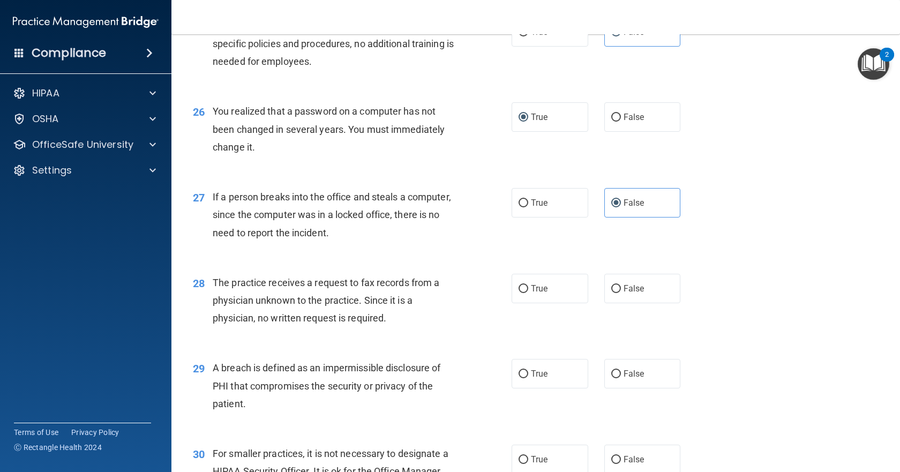
scroll to position [2227, 0]
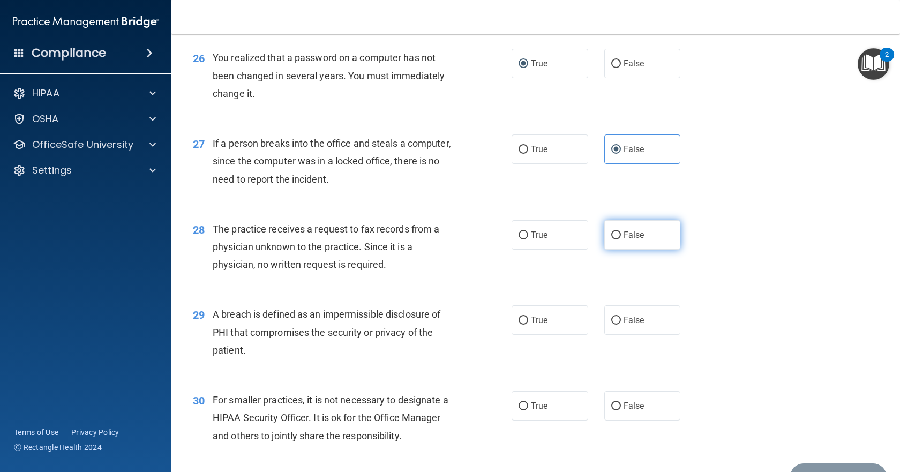
click at [614, 239] on input "False" at bounding box center [616, 235] width 10 height 8
radio input "true"
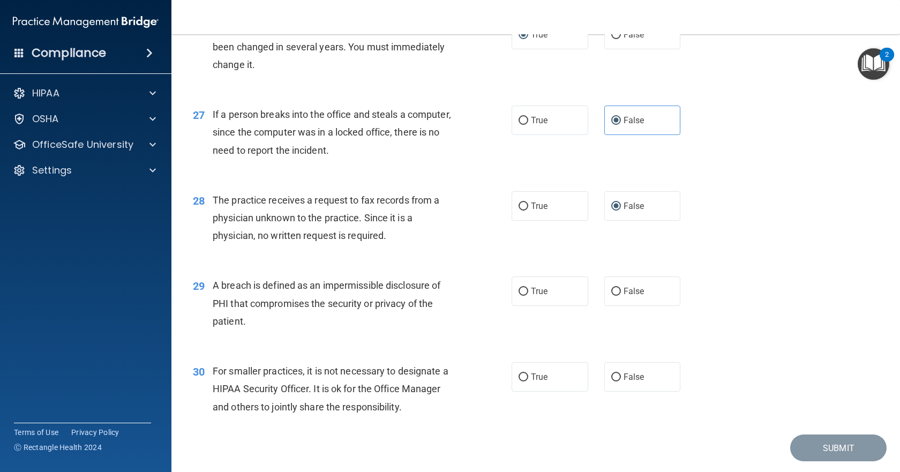
scroll to position [2281, 0]
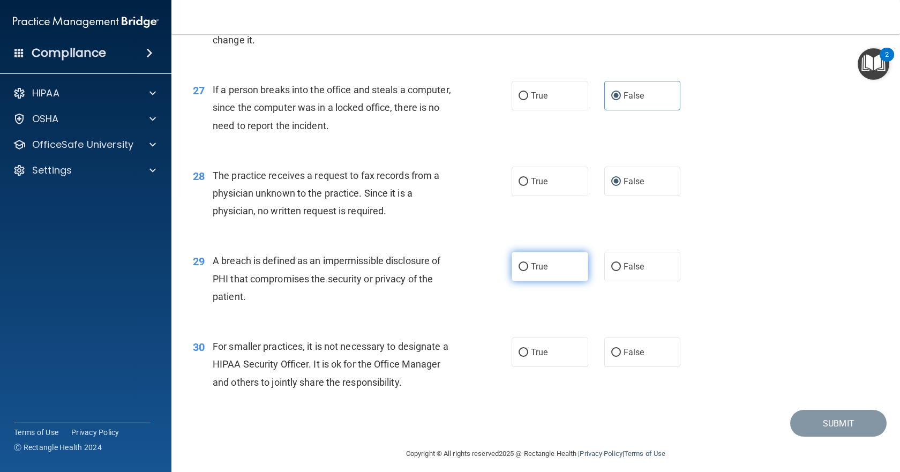
click at [523, 271] on input "True" at bounding box center [524, 267] width 10 height 8
radio input "true"
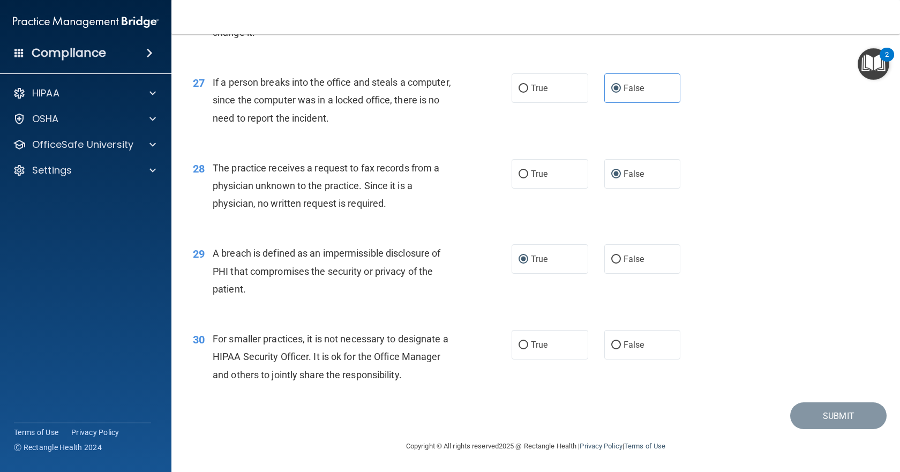
scroll to position [2334, 0]
click at [531, 350] on span "True" at bounding box center [539, 345] width 17 height 10
click at [528, 349] on input "True" at bounding box center [524, 345] width 10 height 8
radio input "true"
click at [803, 423] on button "Submit" at bounding box center [838, 415] width 96 height 27
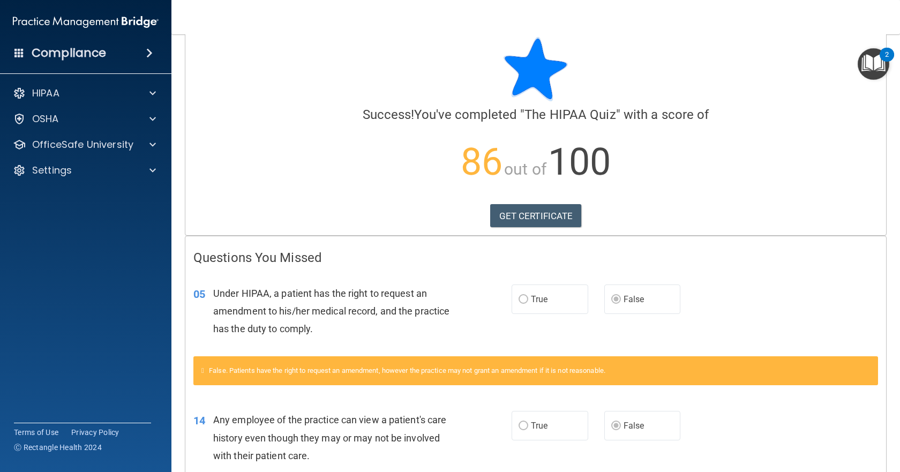
scroll to position [4, 0]
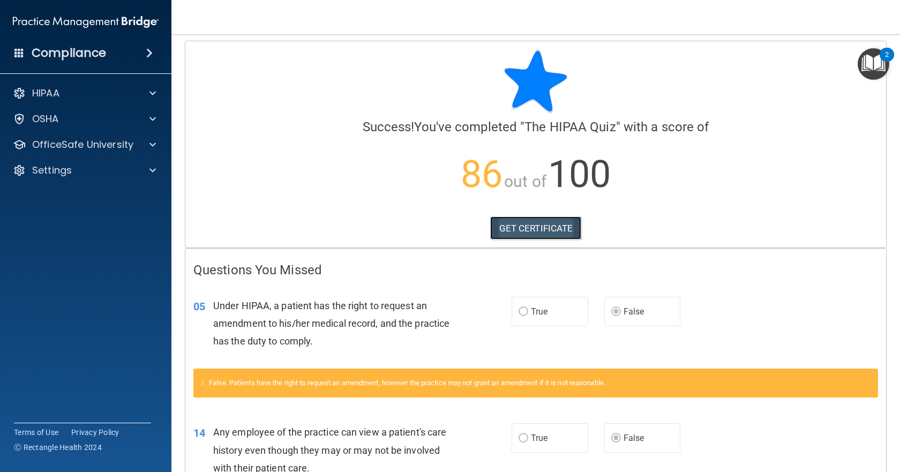
click at [544, 222] on link "GET CERTIFICATE" at bounding box center [536, 228] width 92 height 24
click at [76, 124] on div "OSHA" at bounding box center [71, 118] width 133 height 13
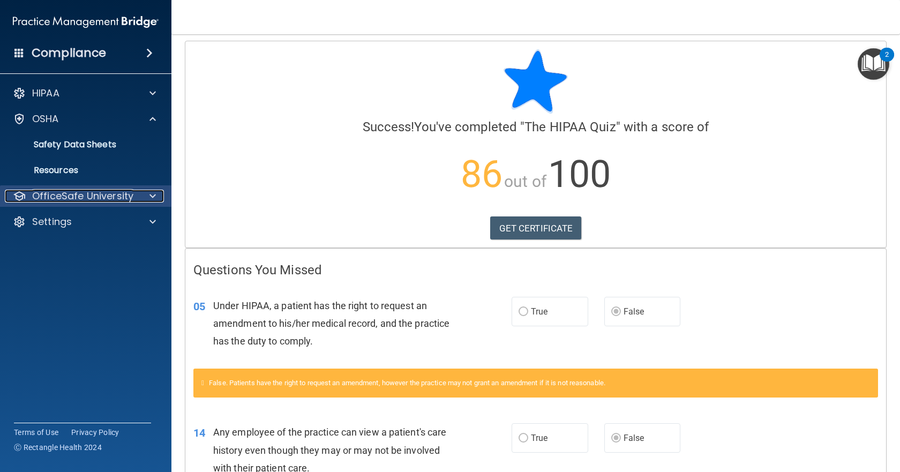
click at [89, 192] on p "OfficeSafe University" at bounding box center [82, 196] width 101 height 13
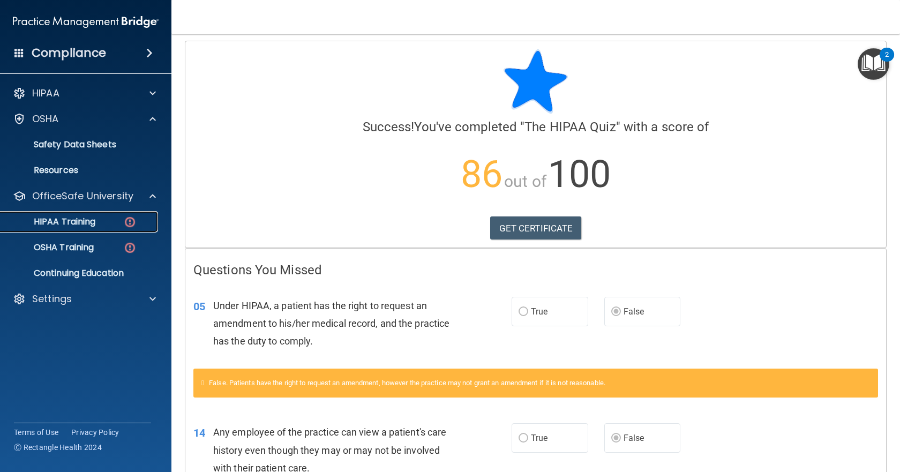
click at [103, 224] on div "HIPAA Training" at bounding box center [80, 221] width 146 height 11
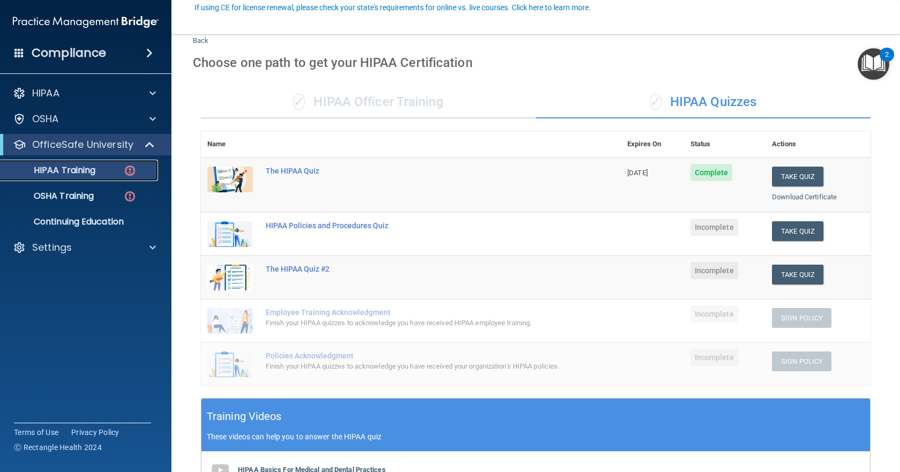
scroll to position [107, 0]
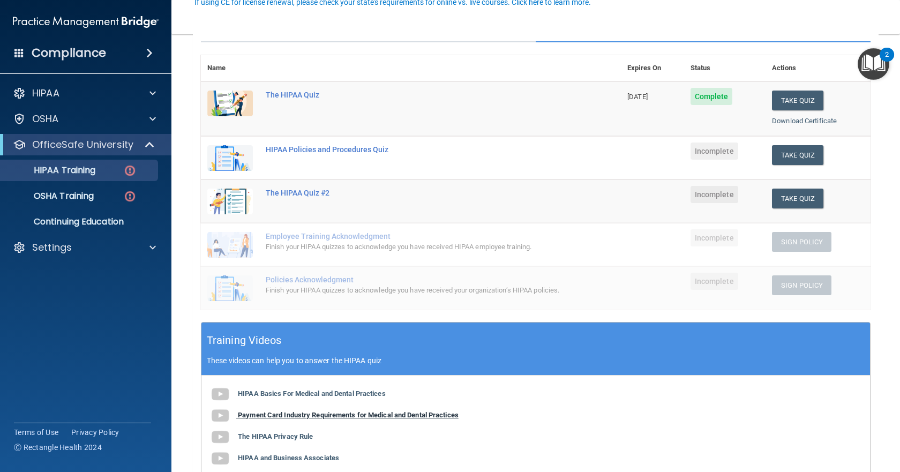
click at [399, 419] on b "Payment Card Industry Requirements for Medical and Dental Practices" at bounding box center [348, 415] width 221 height 8
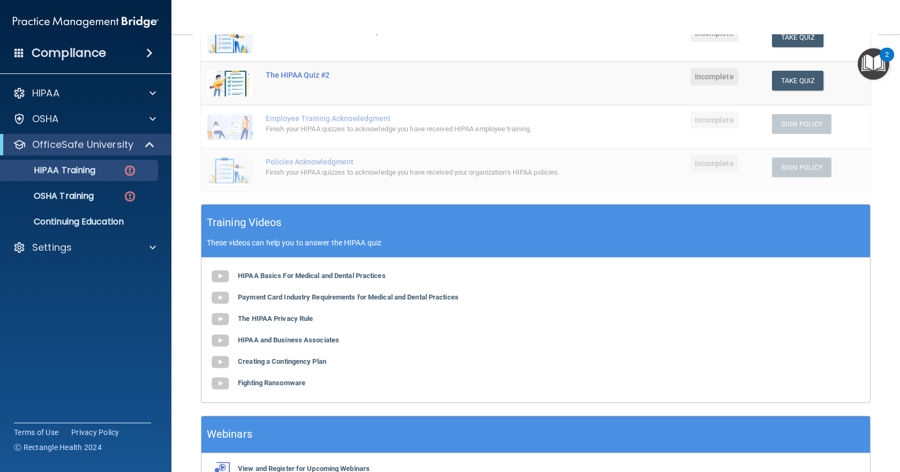
scroll to position [268, 0]
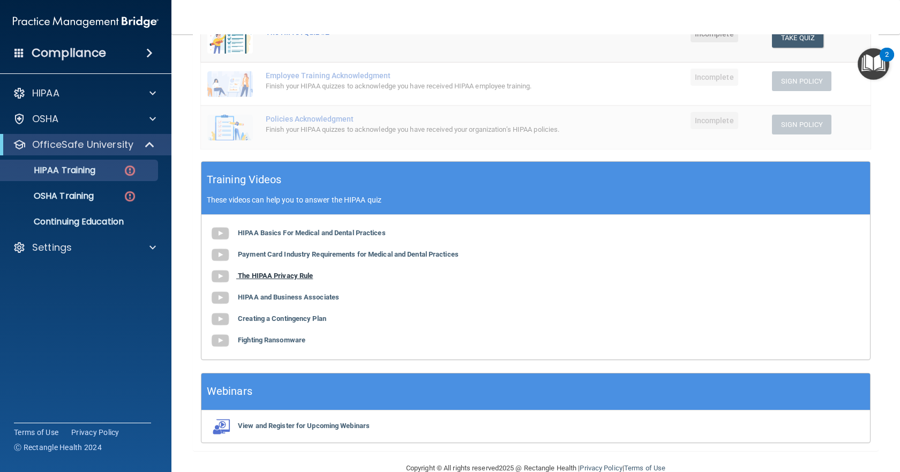
click at [288, 280] on b "The HIPAA Privacy Rule" at bounding box center [275, 276] width 75 height 8
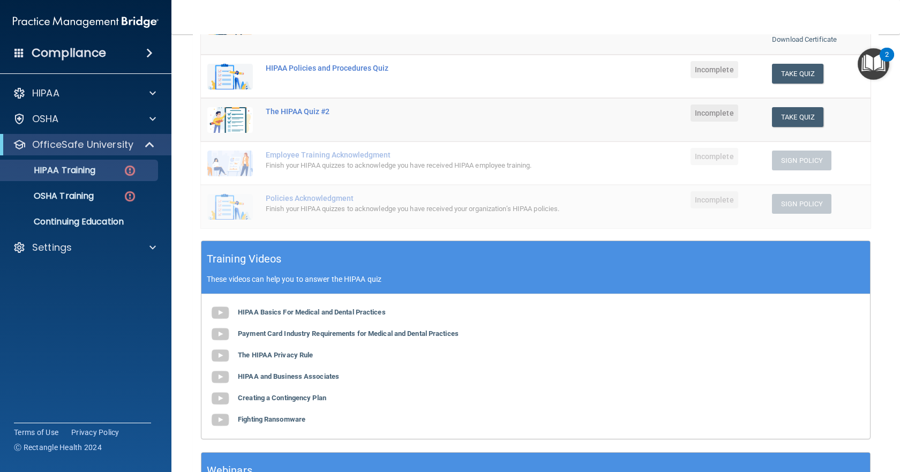
scroll to position [214, 0]
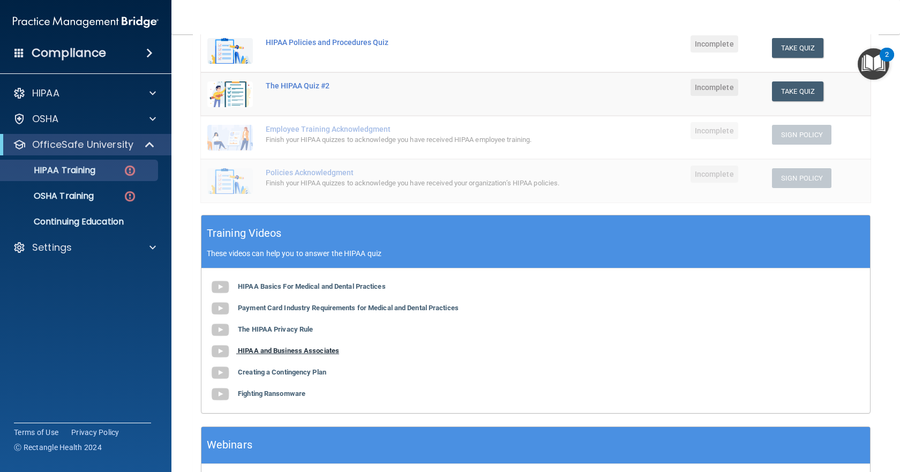
click at [313, 355] on b "HIPAA and Business Associates" at bounding box center [288, 351] width 101 height 8
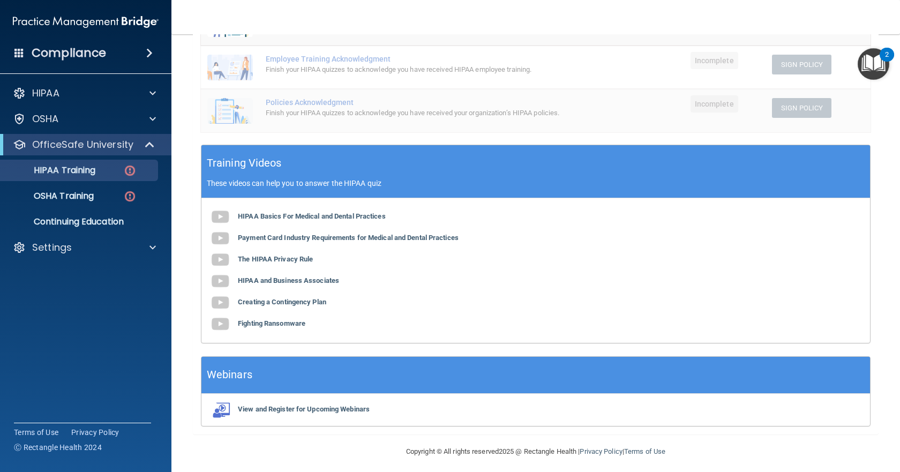
scroll to position [299, 0]
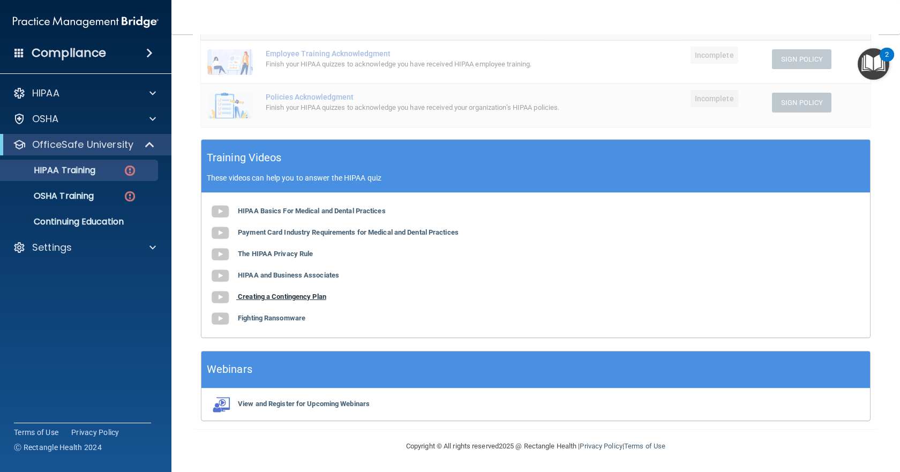
click at [316, 296] on b "Creating a Contingency Plan" at bounding box center [282, 296] width 88 height 8
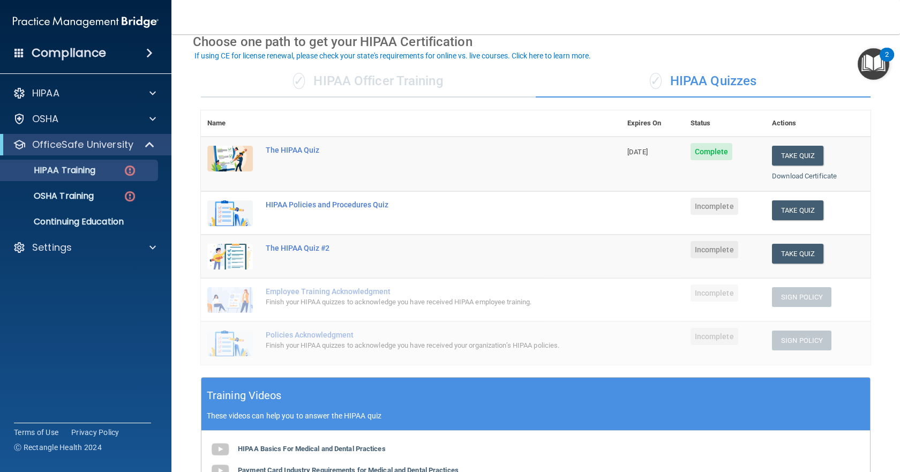
scroll to position [54, 0]
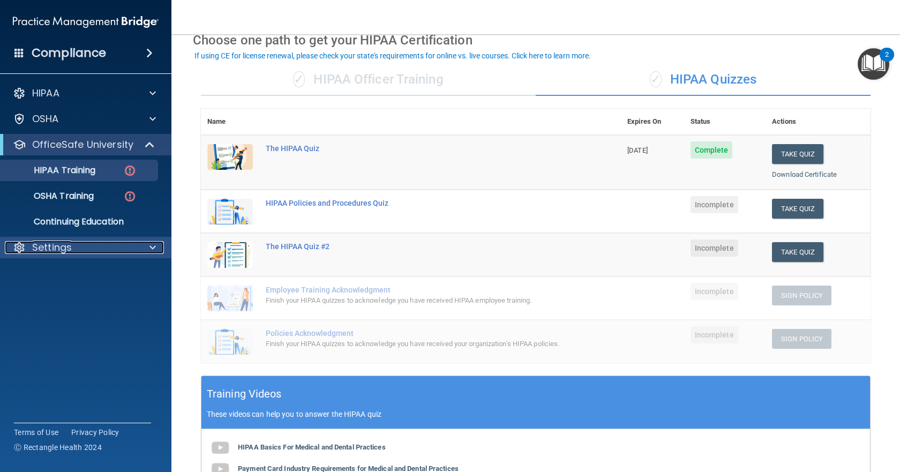
click at [107, 244] on div "Settings" at bounding box center [71, 247] width 133 height 13
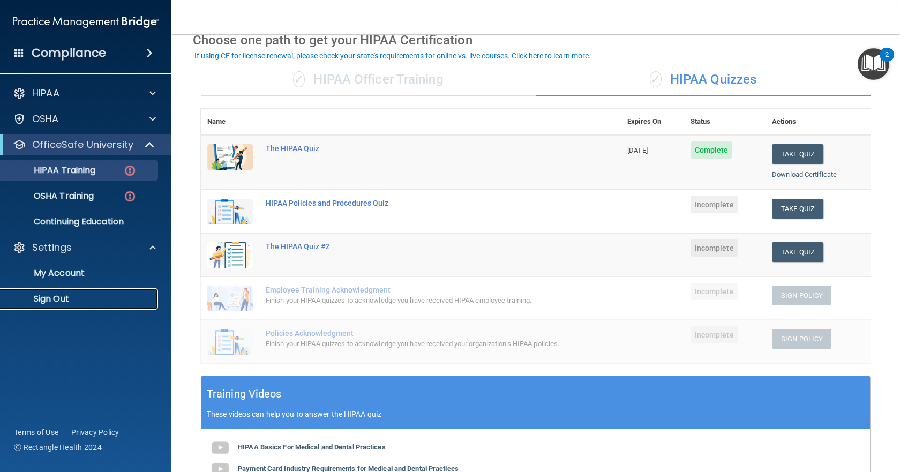
click at [77, 296] on p "Sign Out" at bounding box center [80, 299] width 146 height 11
